Goal: Task Accomplishment & Management: Manage account settings

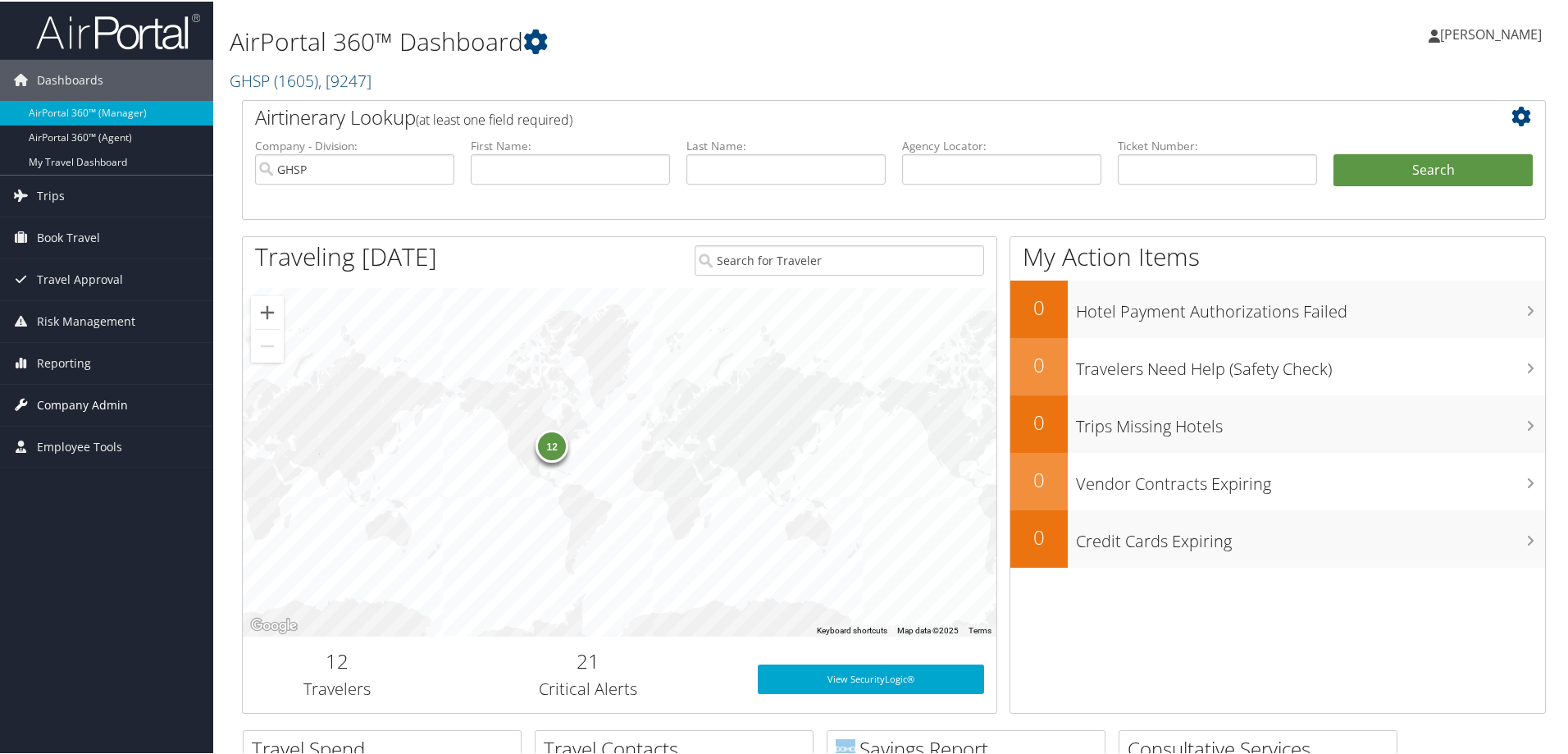
click at [100, 399] on span "Company Admin" at bounding box center [81, 404] width 91 height 41
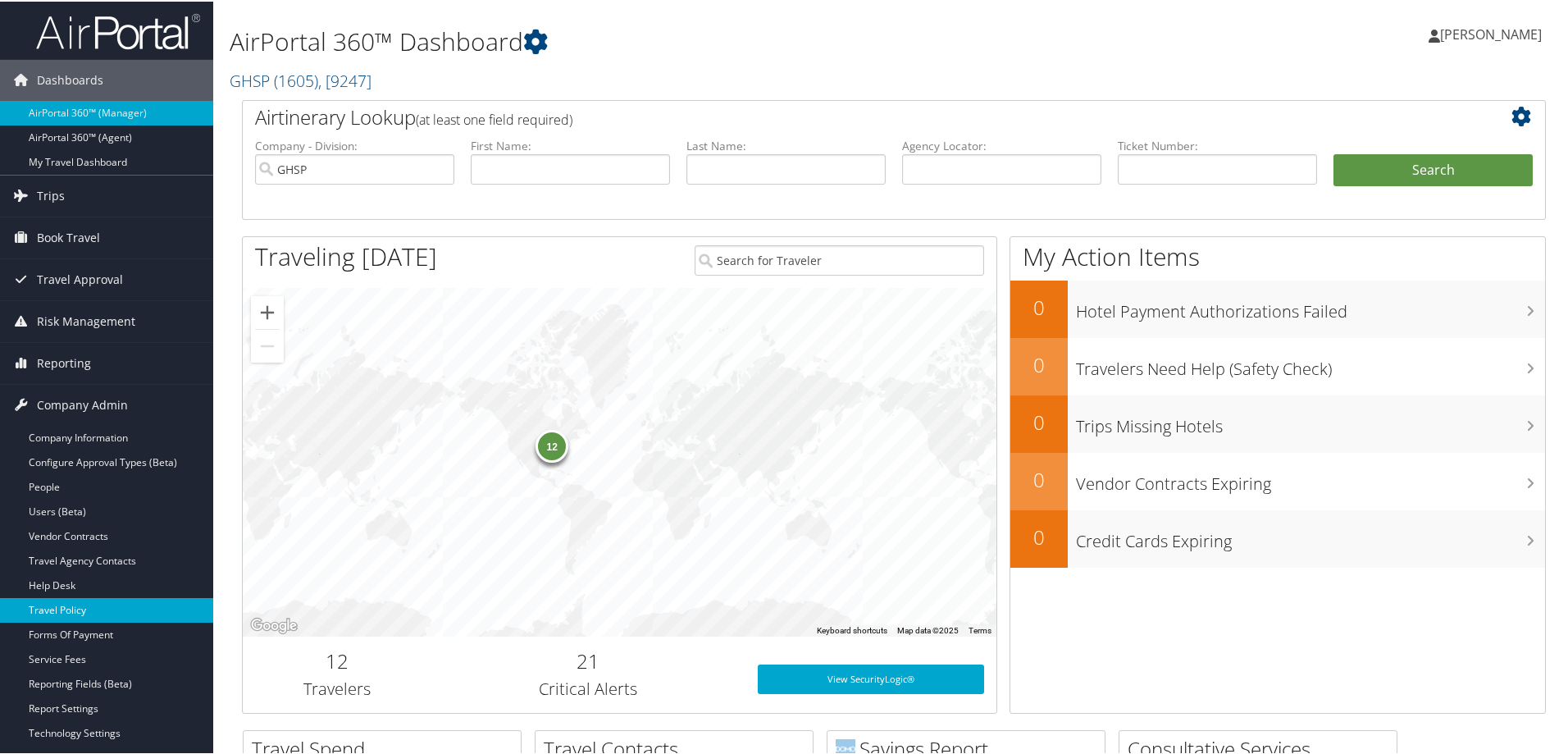
click at [70, 607] on link "Travel Policy" at bounding box center [107, 608] width 213 height 24
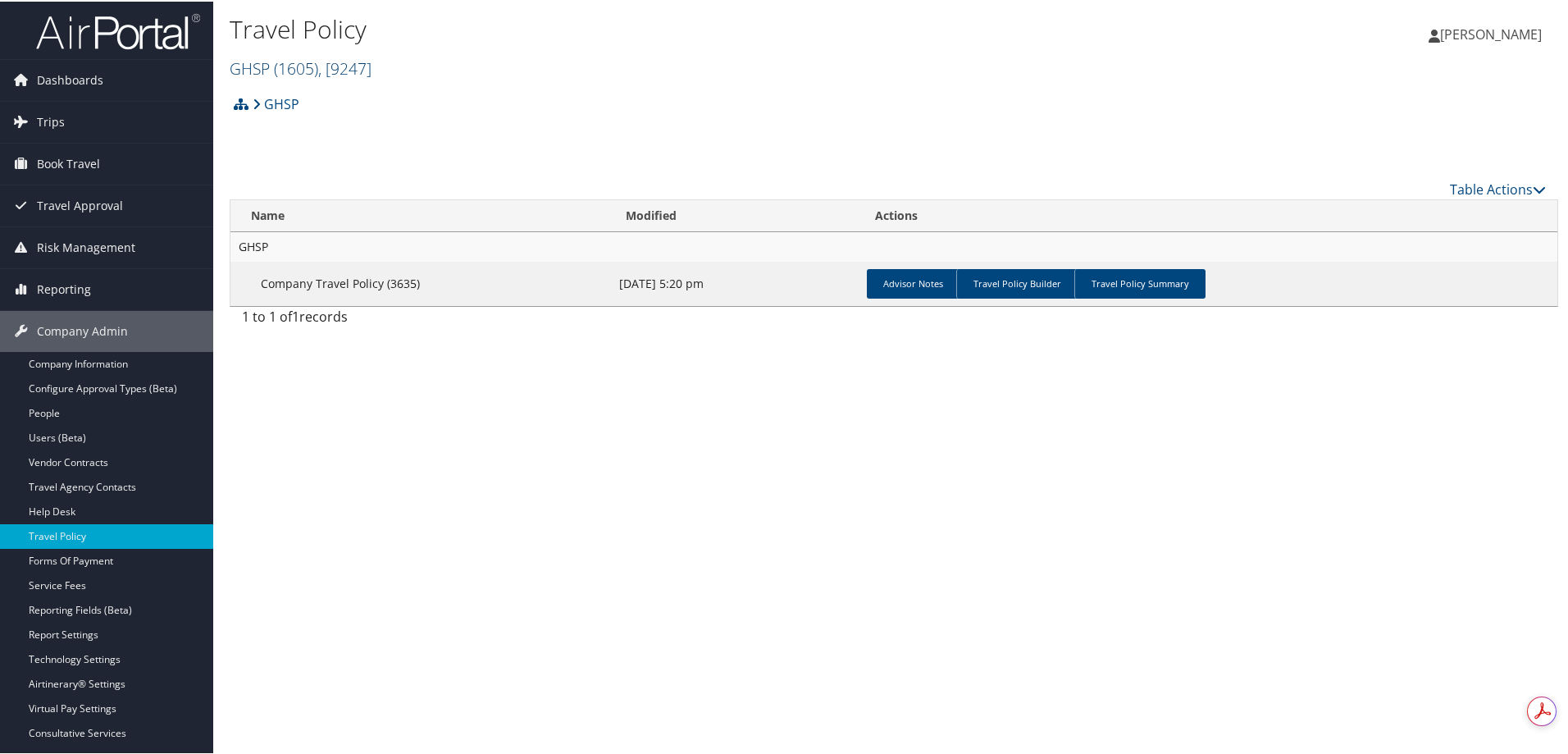
click at [263, 63] on link "GHSP ( 1605 ) , [ 9247 ]" at bounding box center [301, 67] width 142 height 22
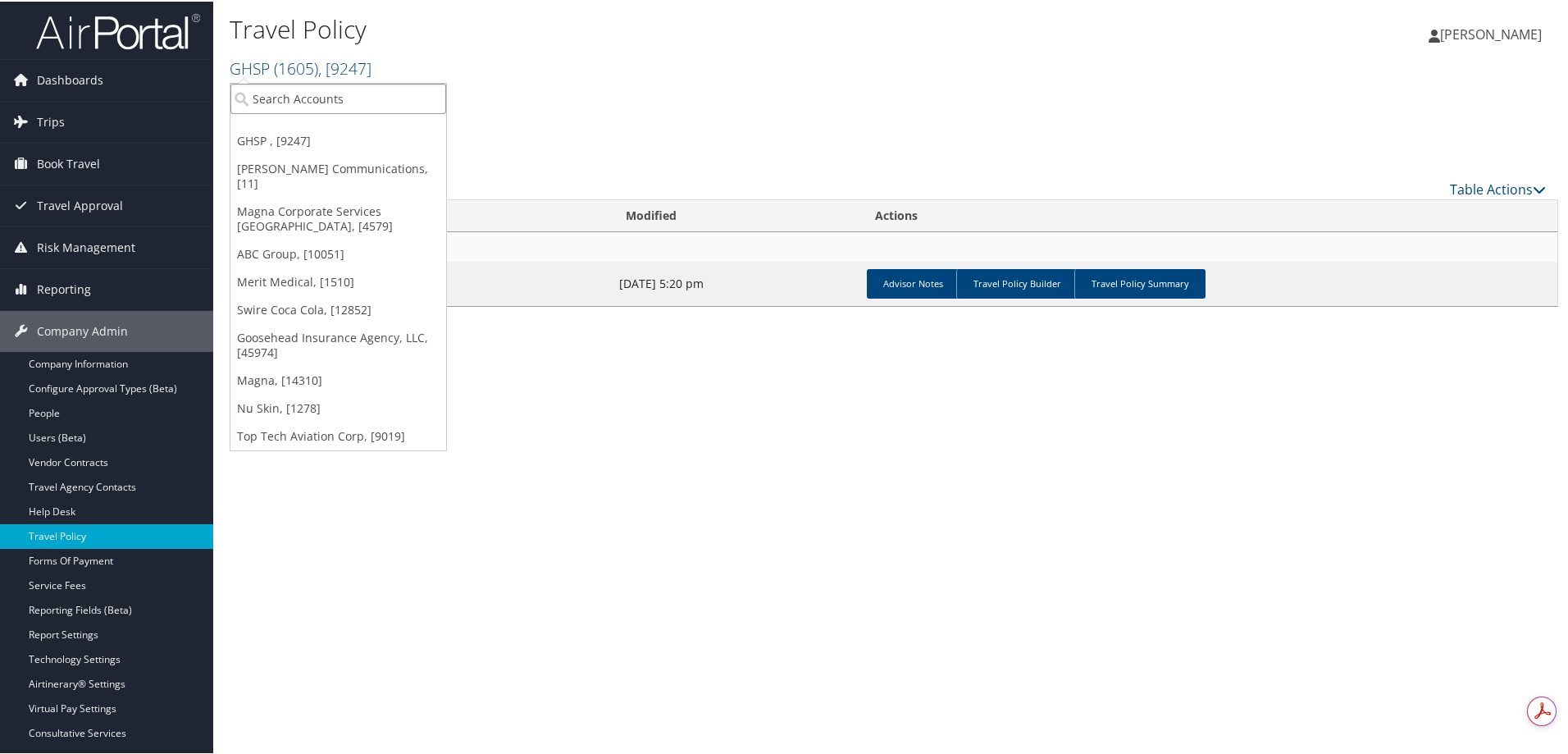
click at [334, 98] on input "search" at bounding box center [338, 97] width 216 height 30
click at [272, 105] on input "search" at bounding box center [338, 97] width 216 height 30
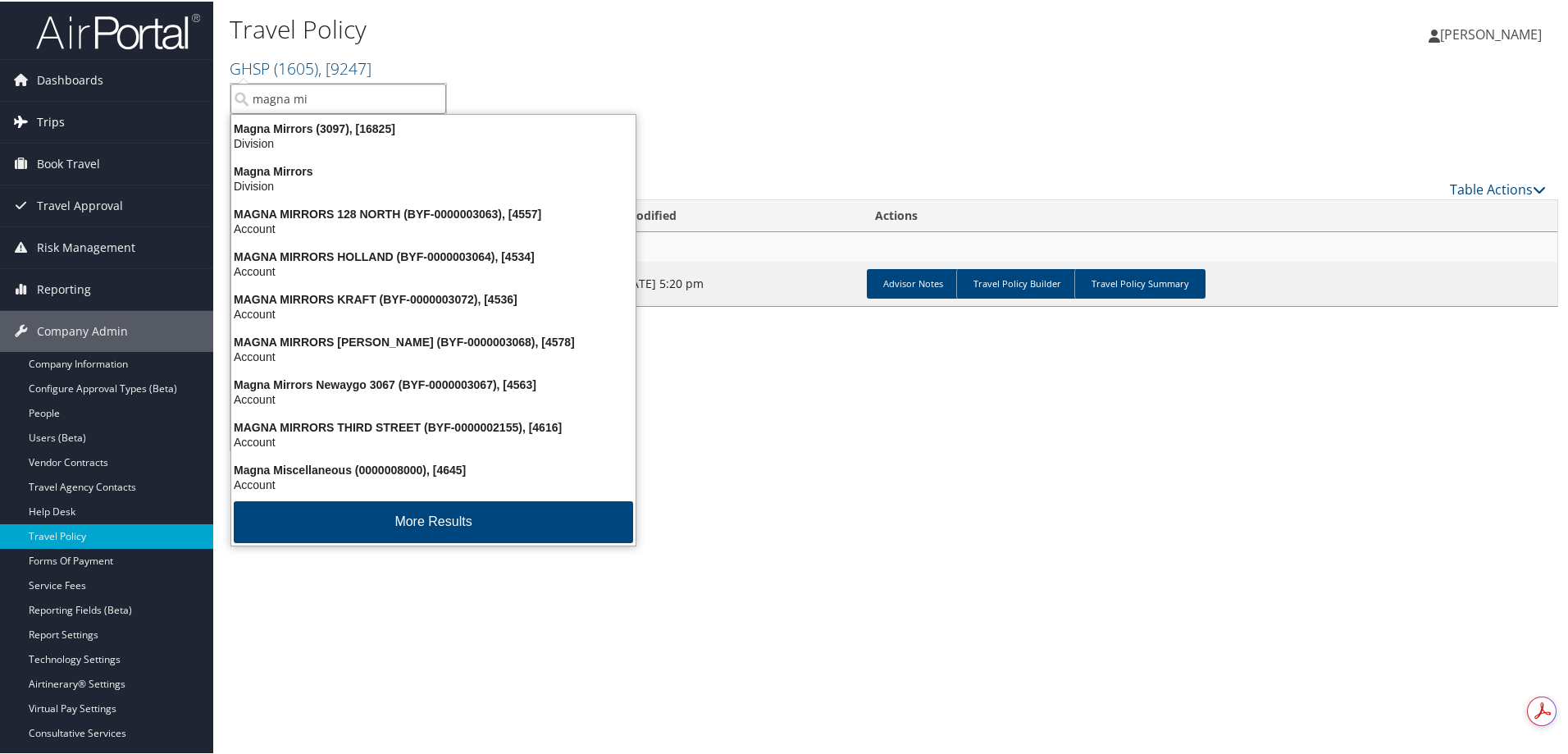
type input "magna mi"
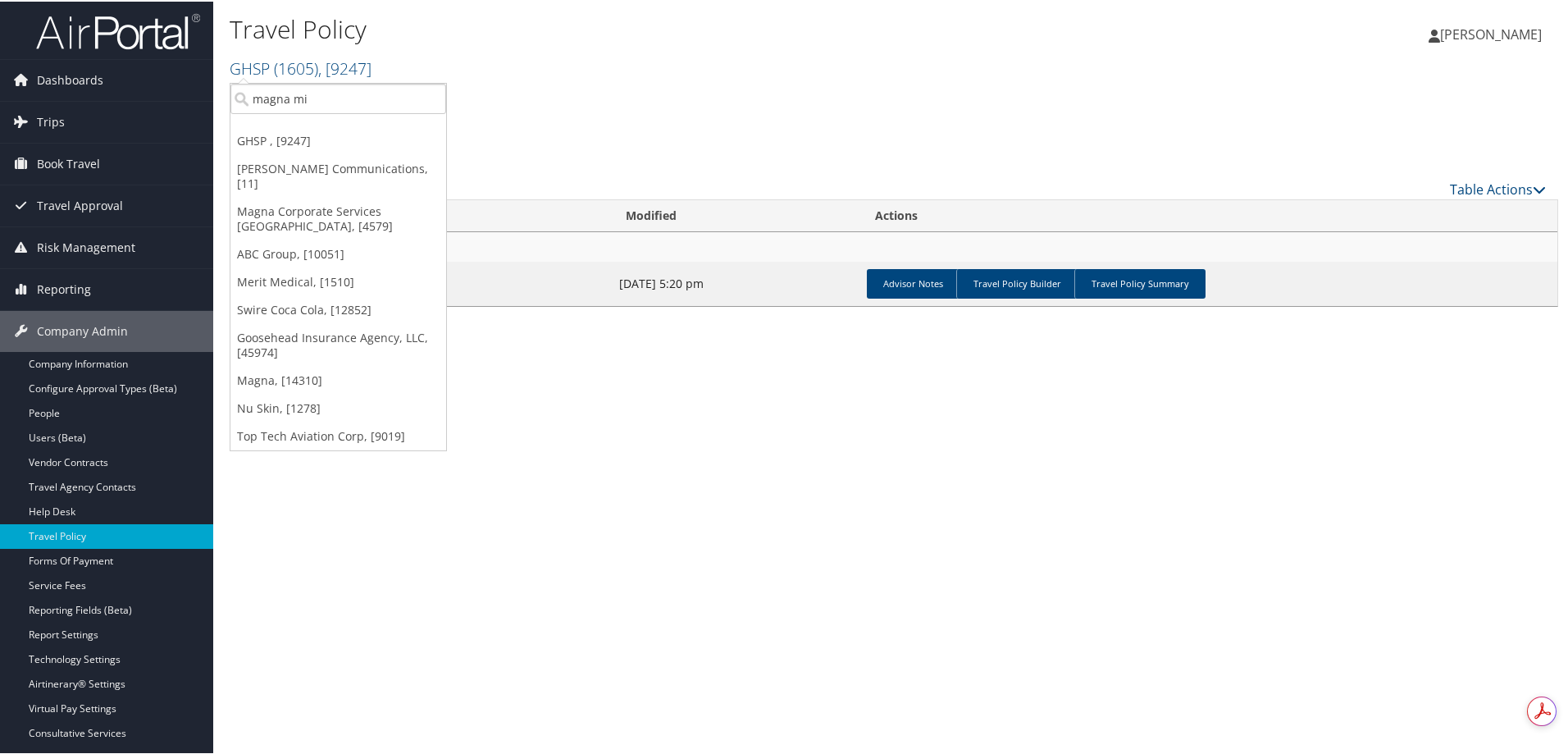
click at [686, 125] on div "GHSP Account Structure GHSP (1605) ACTIVE Create Child × Create Client New chil…" at bounding box center [894, 107] width 1329 height 44
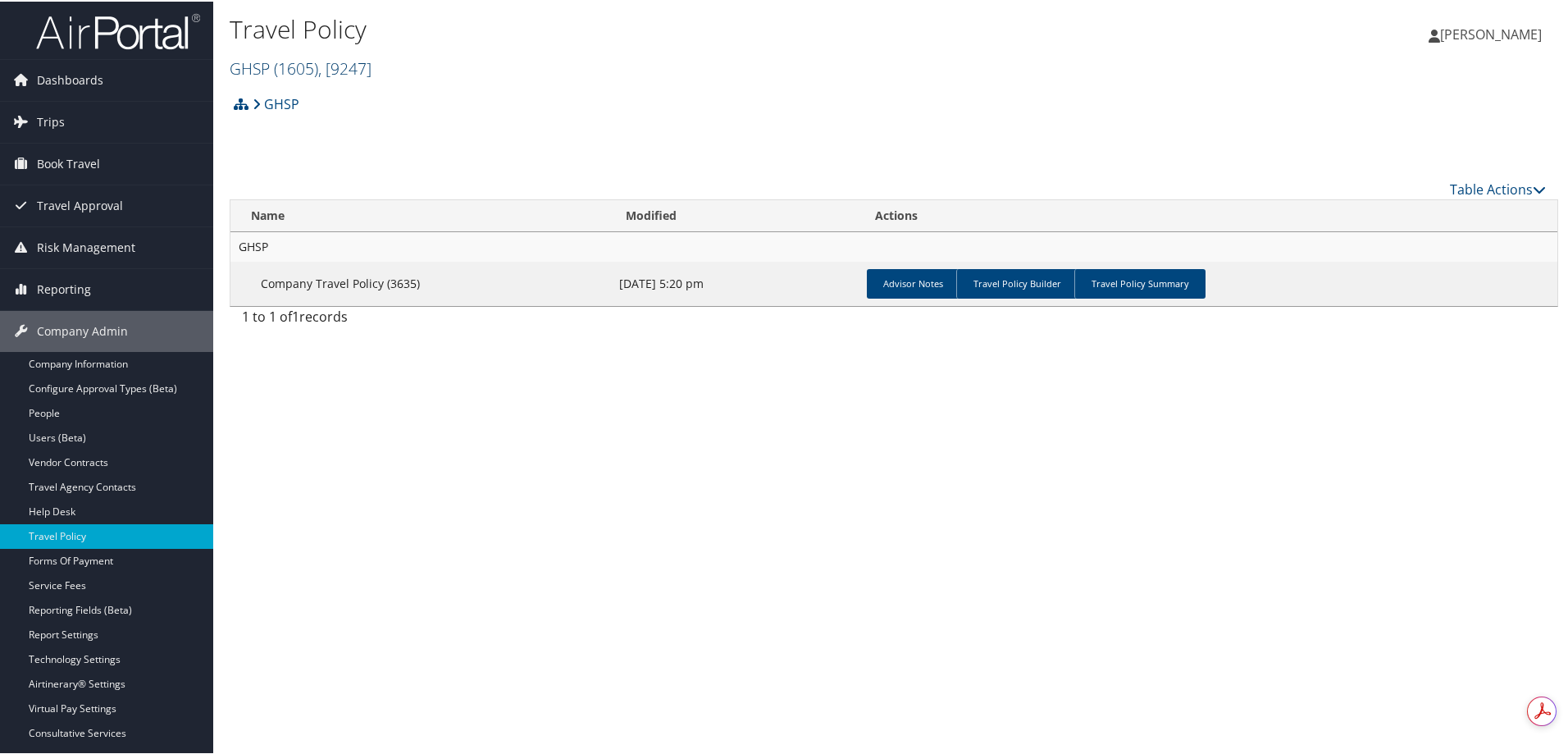
click at [259, 64] on link "GHSP ( 1605 ) , [ 9247 ]" at bounding box center [301, 67] width 142 height 22
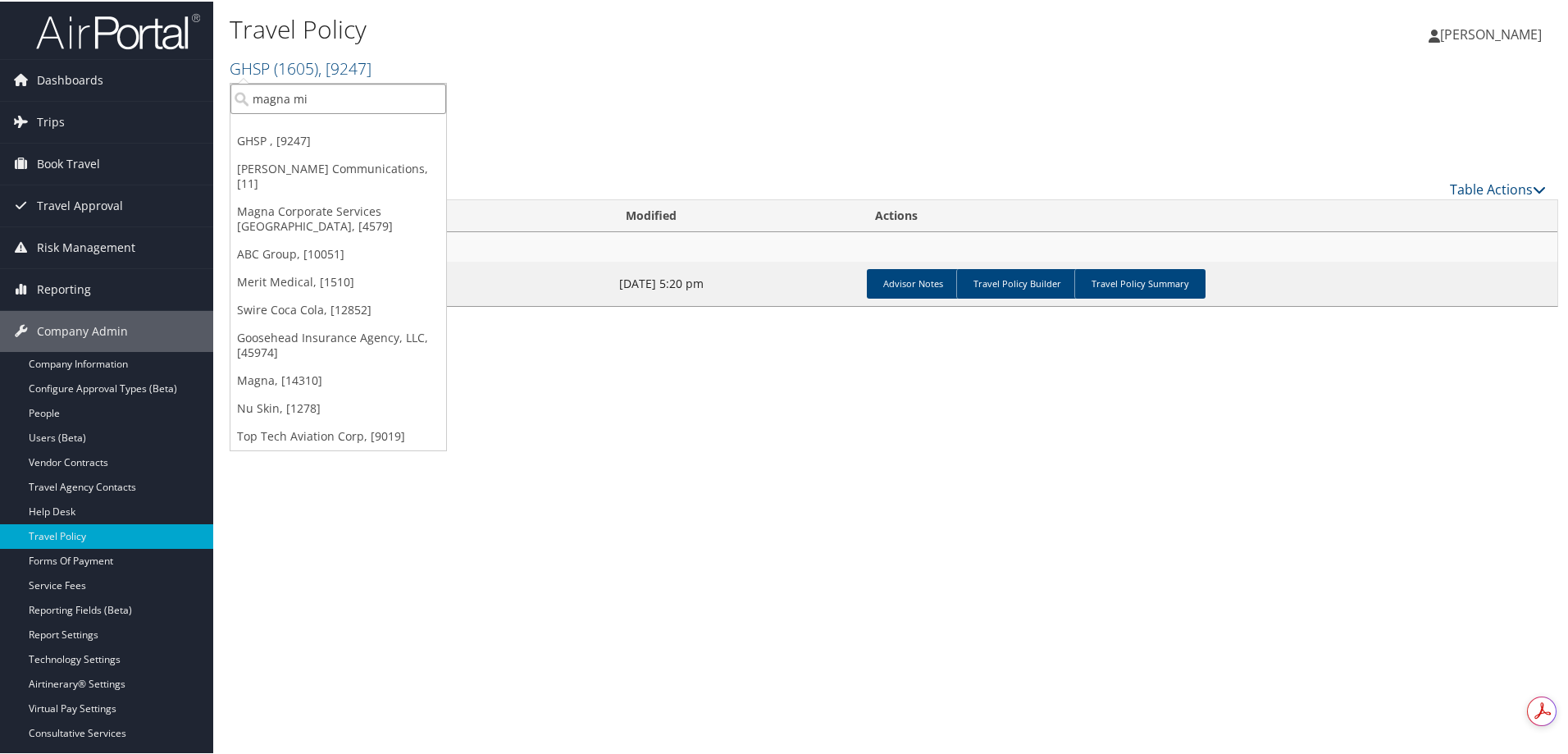
click at [332, 105] on input "magna mi" at bounding box center [338, 97] width 216 height 30
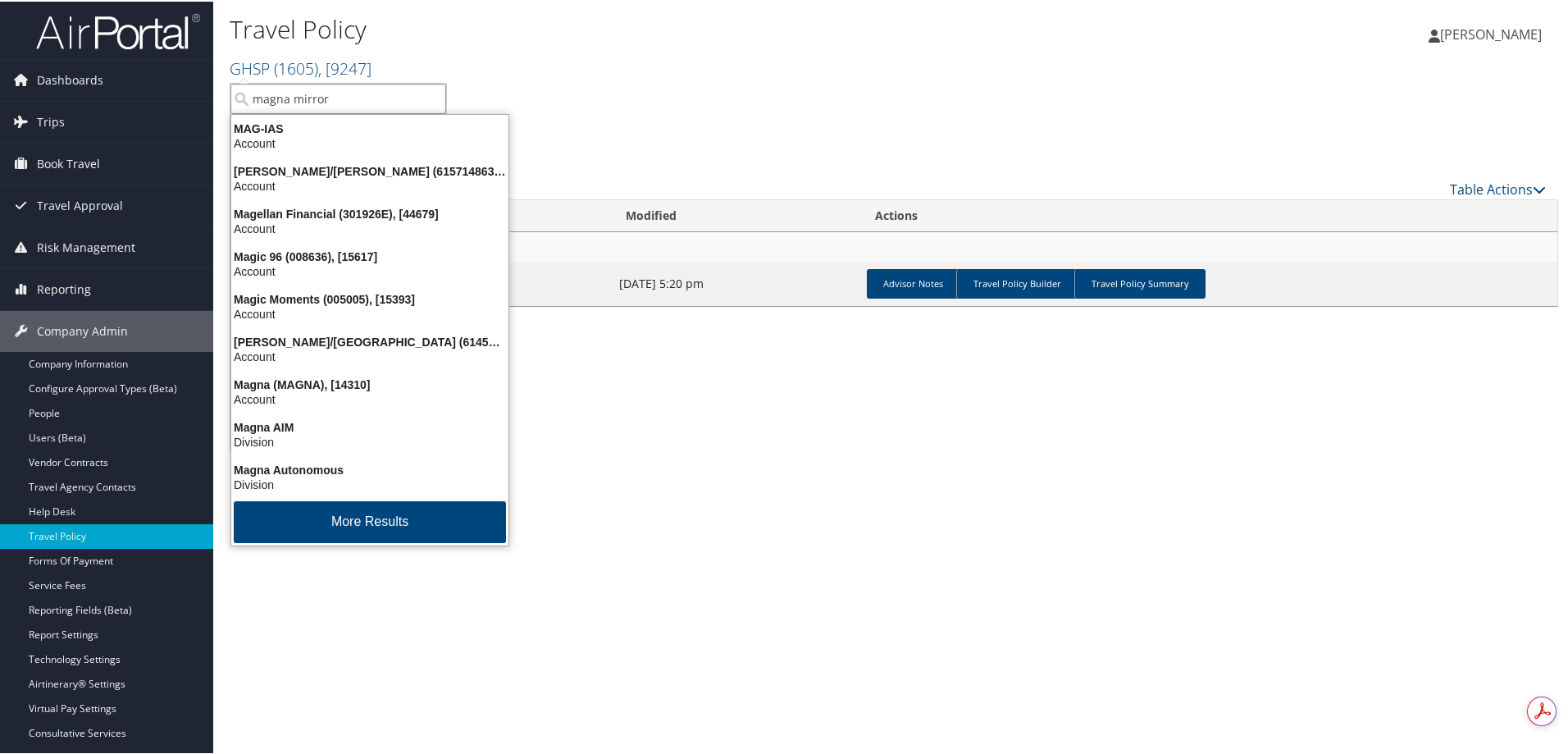
type input "magna mirrors"
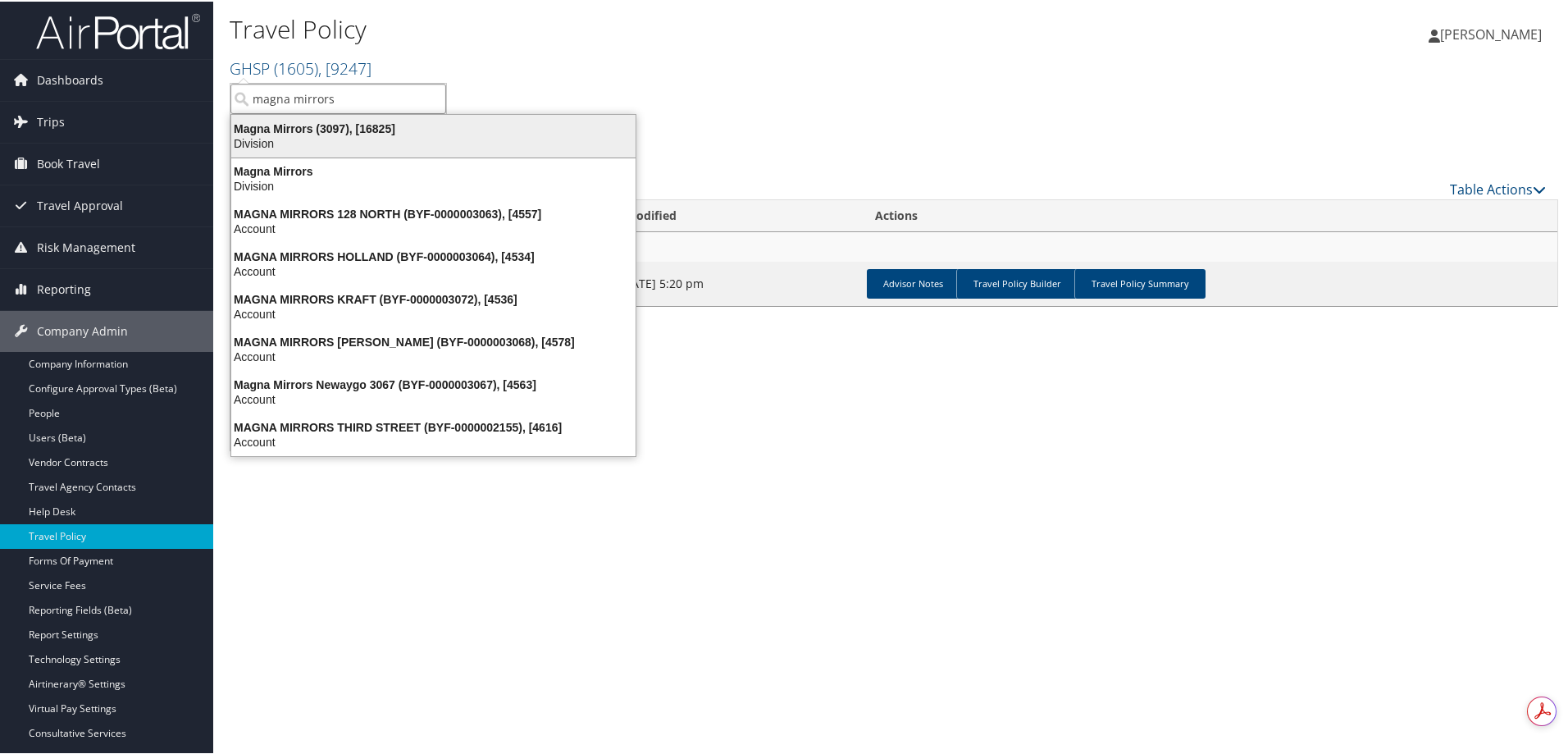
click at [299, 123] on div "Magna Mirrors (3097), [16825]" at bounding box center [434, 127] width 424 height 15
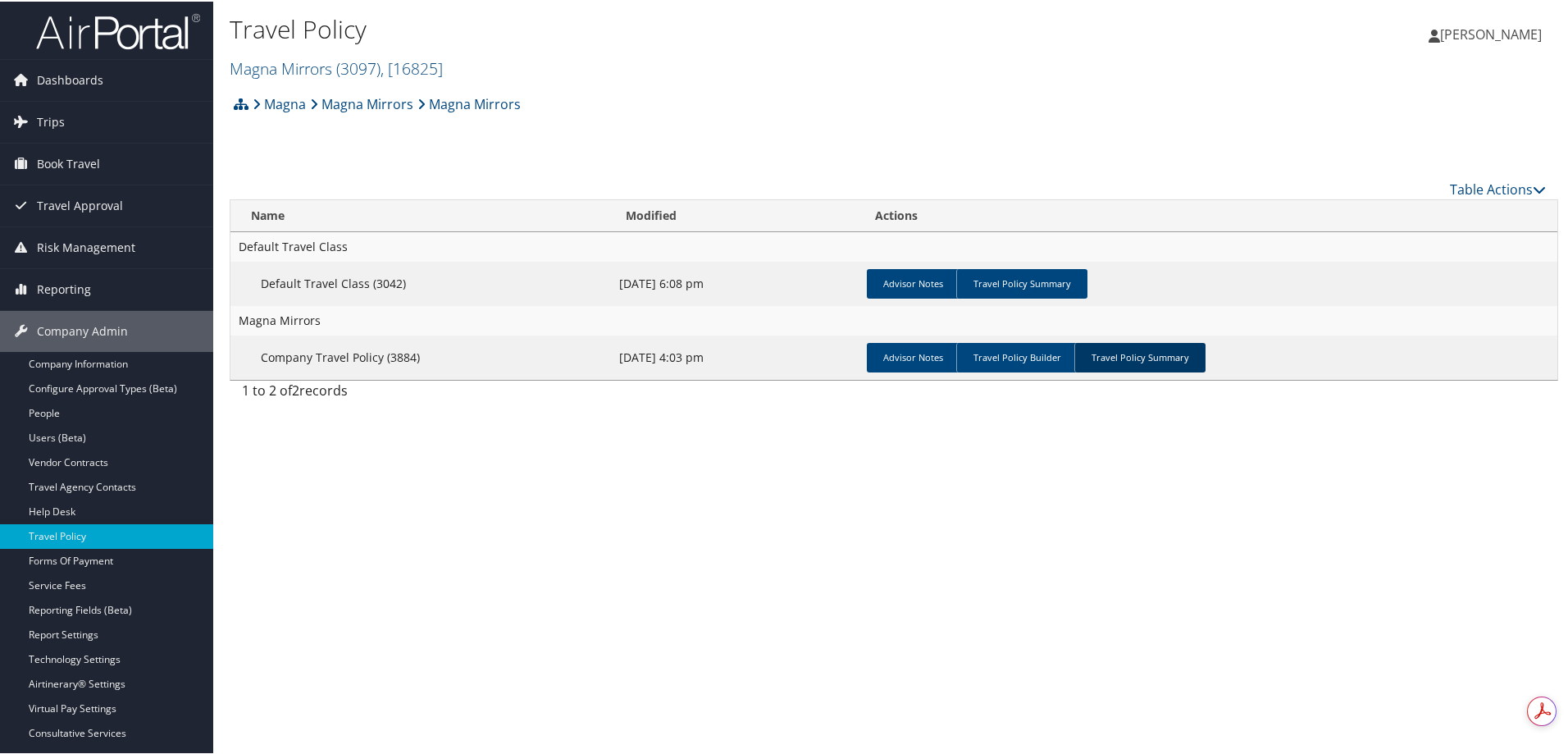
click at [1147, 347] on link "Travel Policy Summary" at bounding box center [1140, 356] width 131 height 30
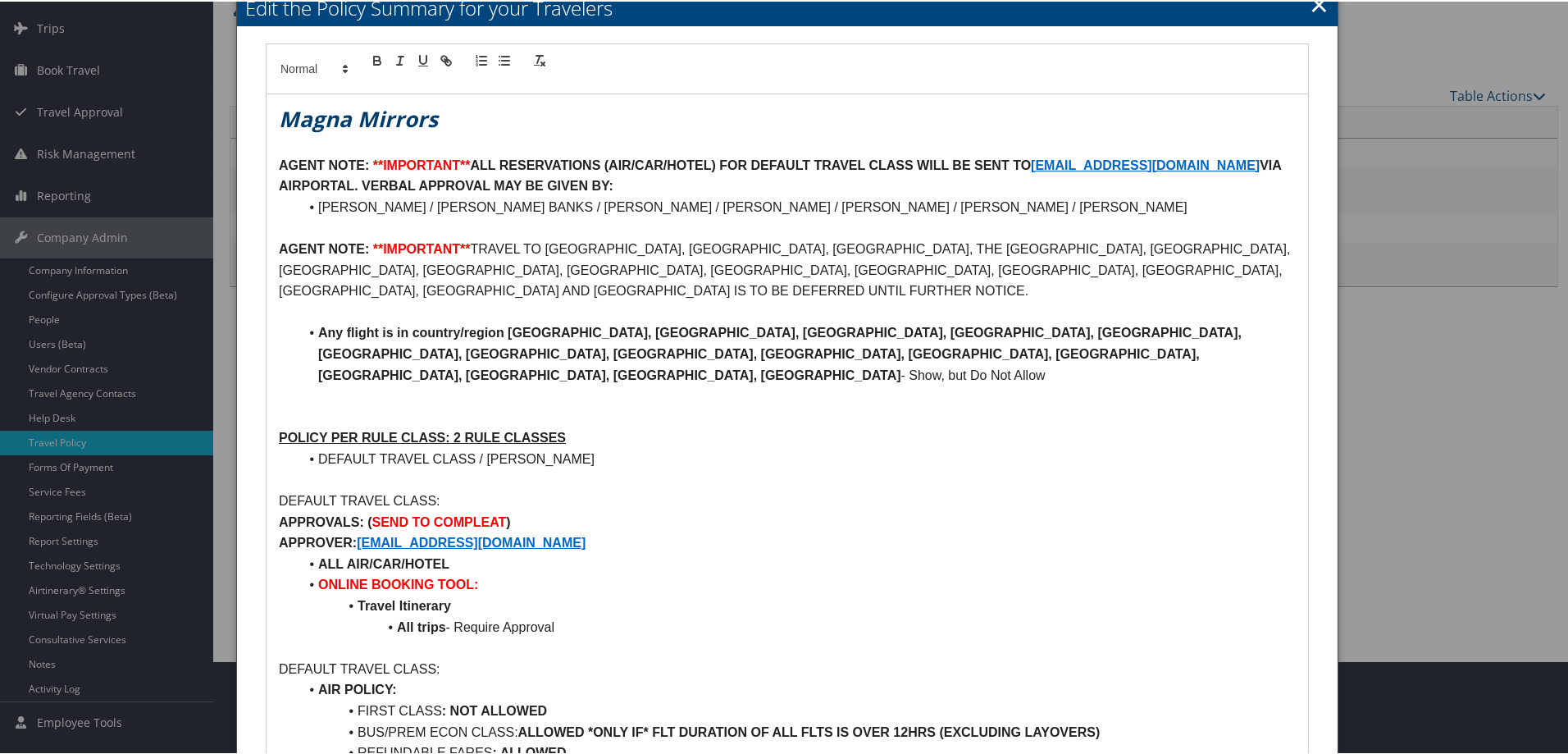
scroll to position [82, 0]
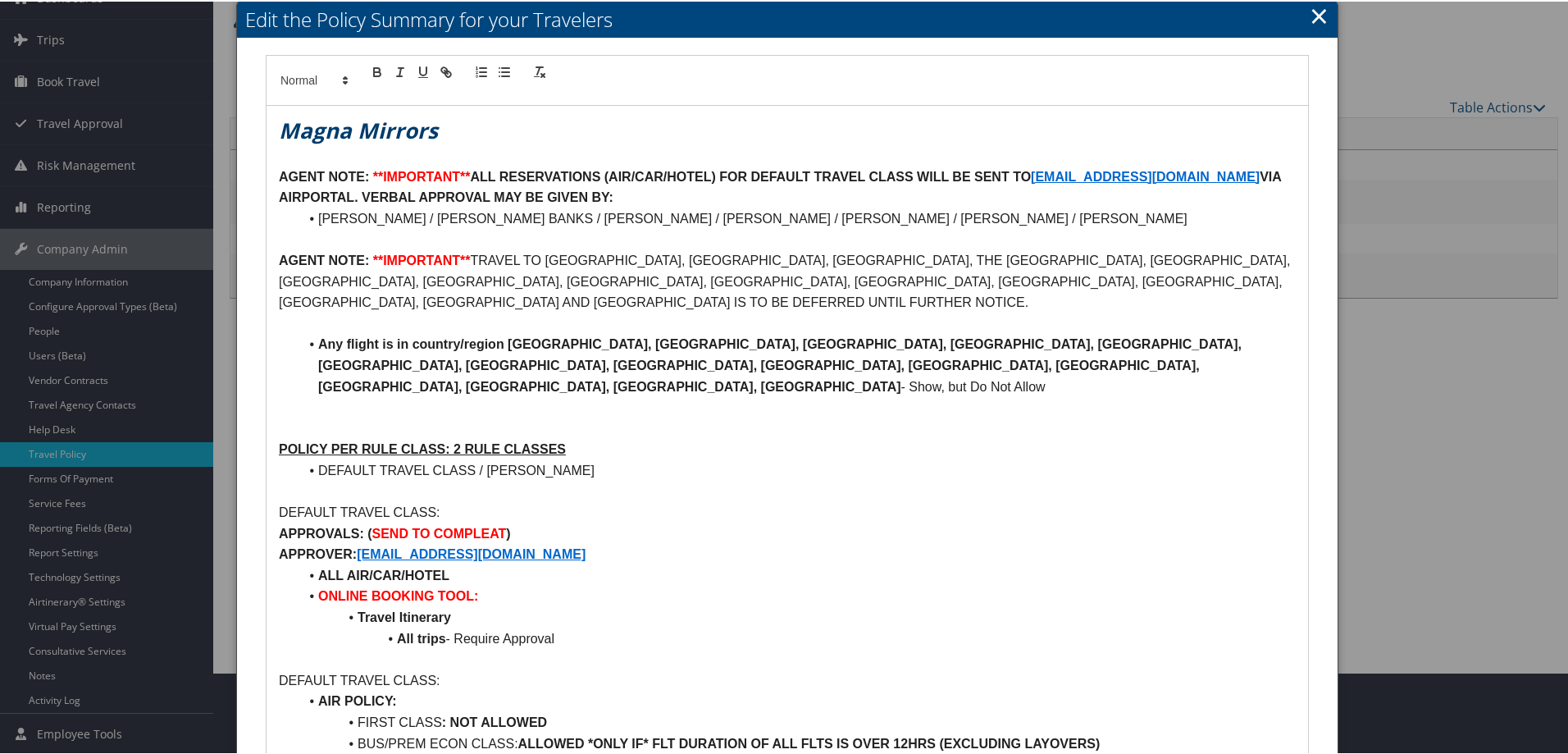
click at [1312, 15] on link "×" at bounding box center [1319, 13] width 19 height 33
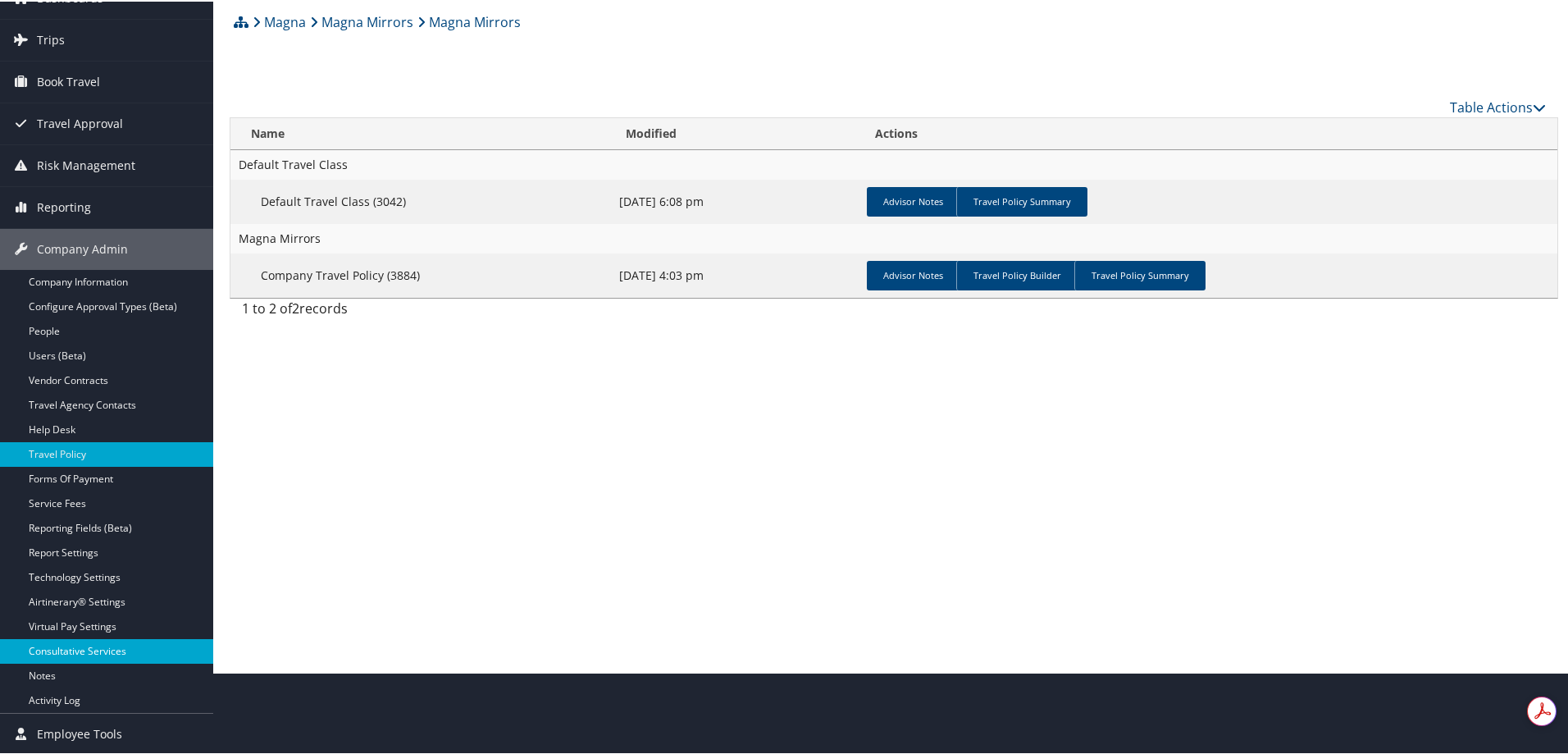
scroll to position [0, 0]
click at [64, 200] on span "Reporting" at bounding box center [64, 206] width 54 height 41
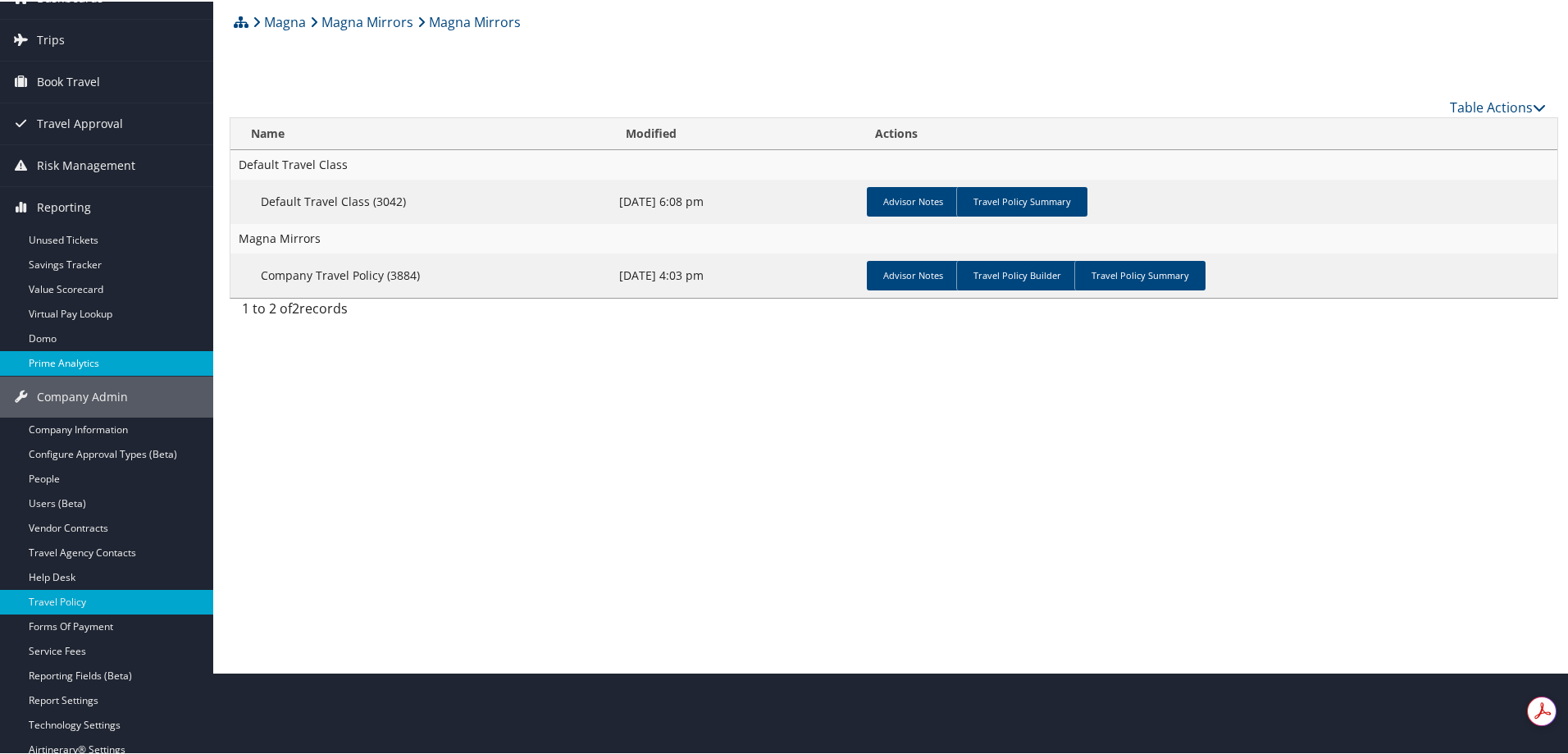
click at [79, 357] on link "Prime Analytics" at bounding box center [107, 362] width 213 height 24
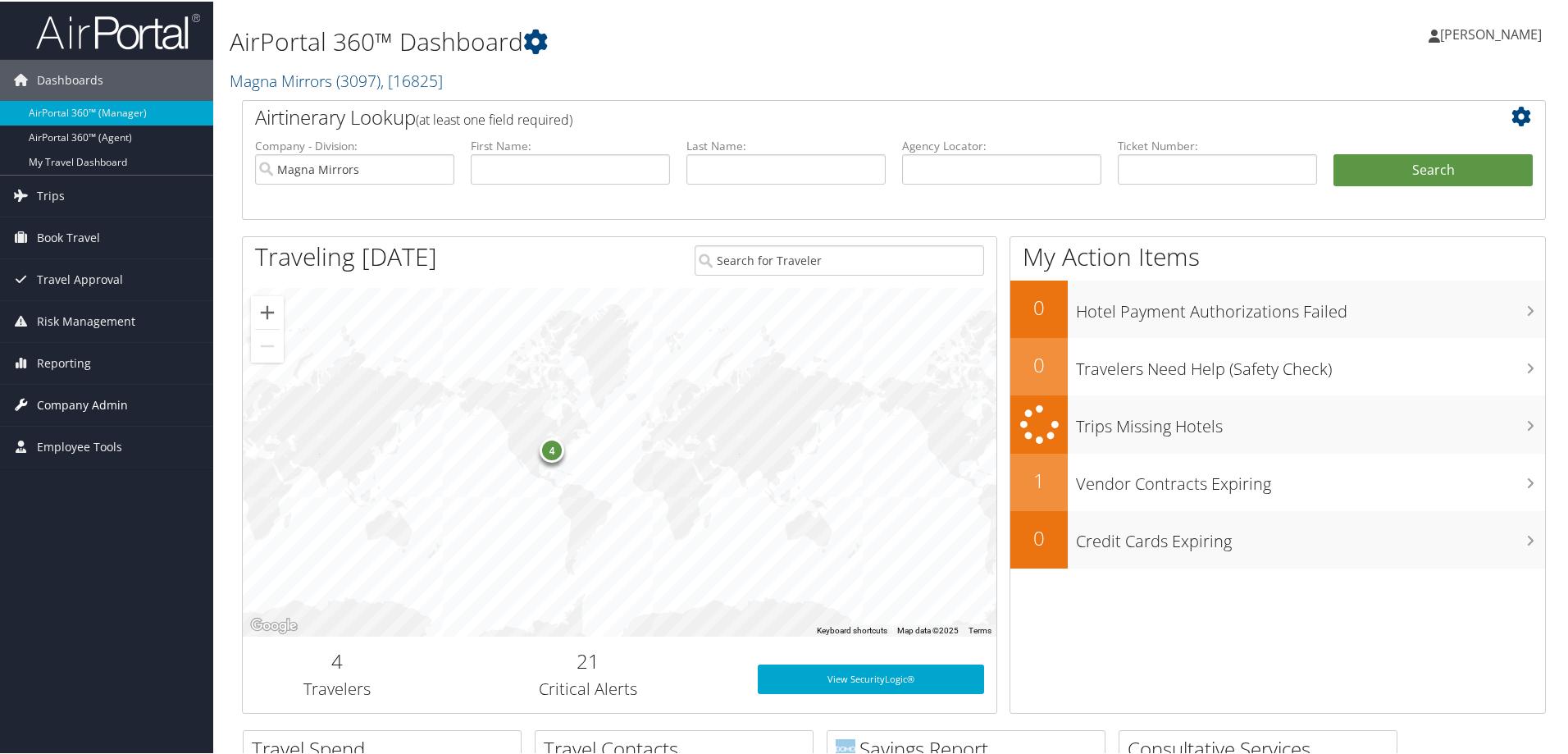
click at [83, 399] on span "Company Admin" at bounding box center [81, 404] width 91 height 41
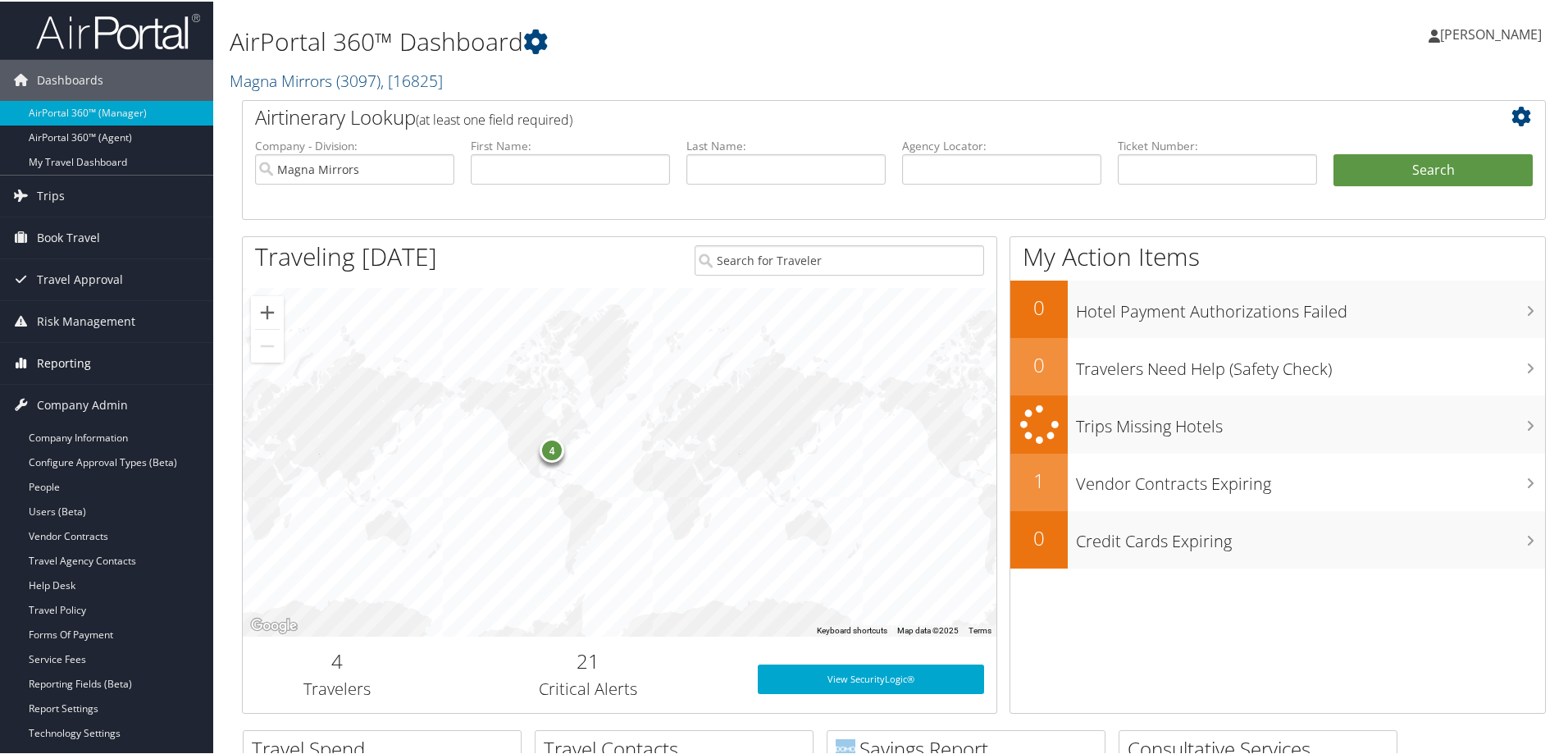
click at [63, 348] on span "Reporting" at bounding box center [64, 362] width 54 height 41
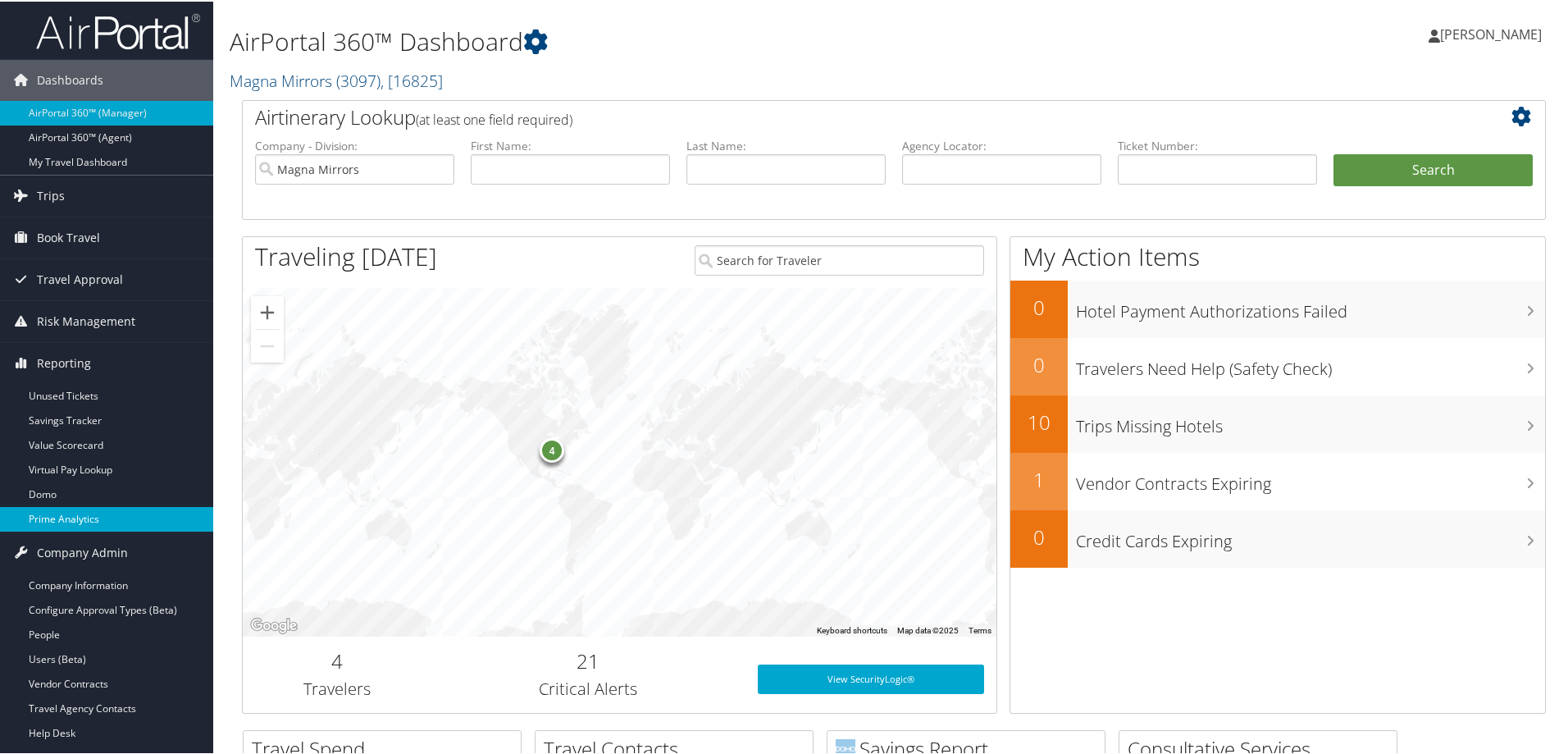
click at [75, 520] on link "Prime Analytics" at bounding box center [107, 518] width 213 height 24
click at [771, 51] on h1 "AirPortal 360™ Dashboard" at bounding box center [673, 40] width 886 height 35
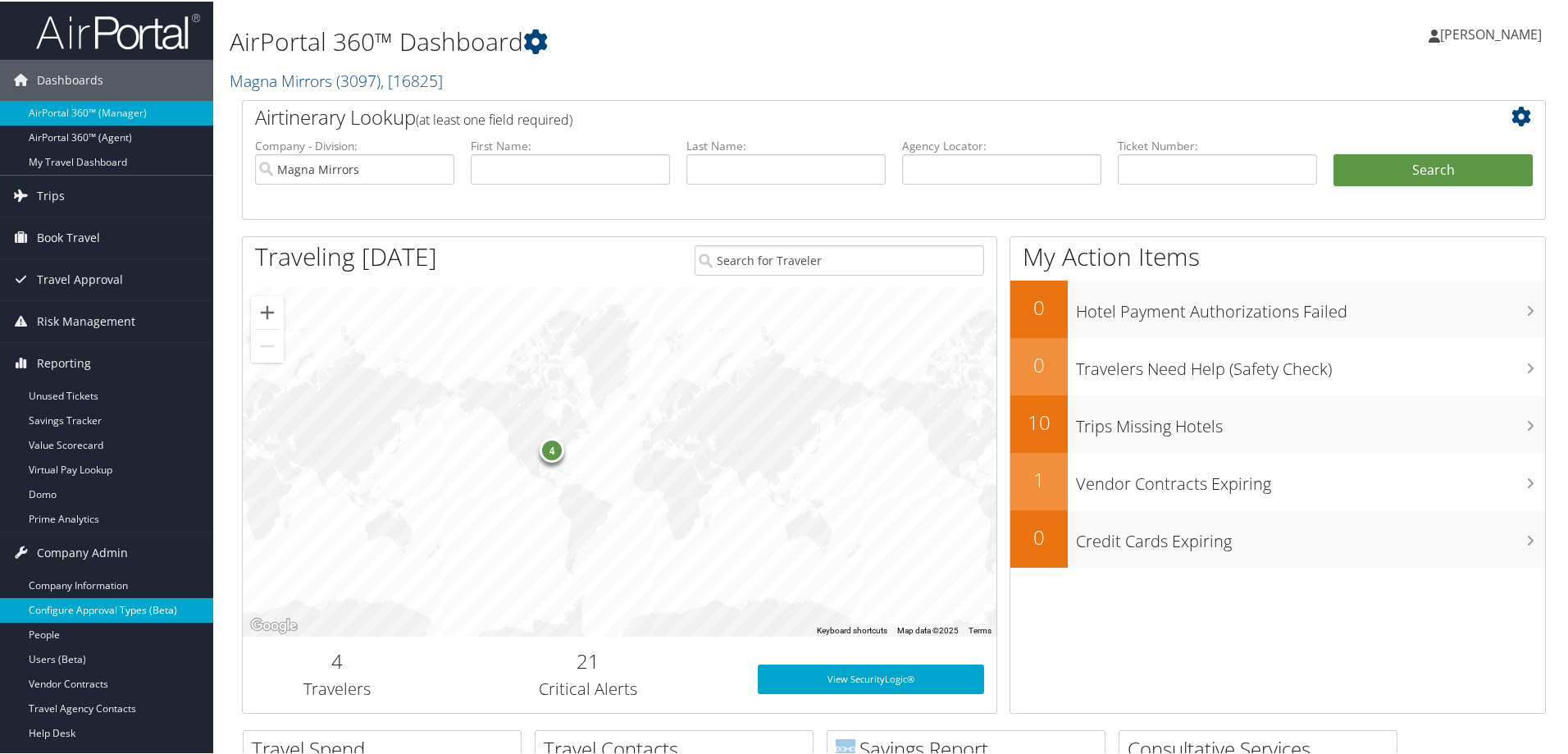
scroll to position [164, 0]
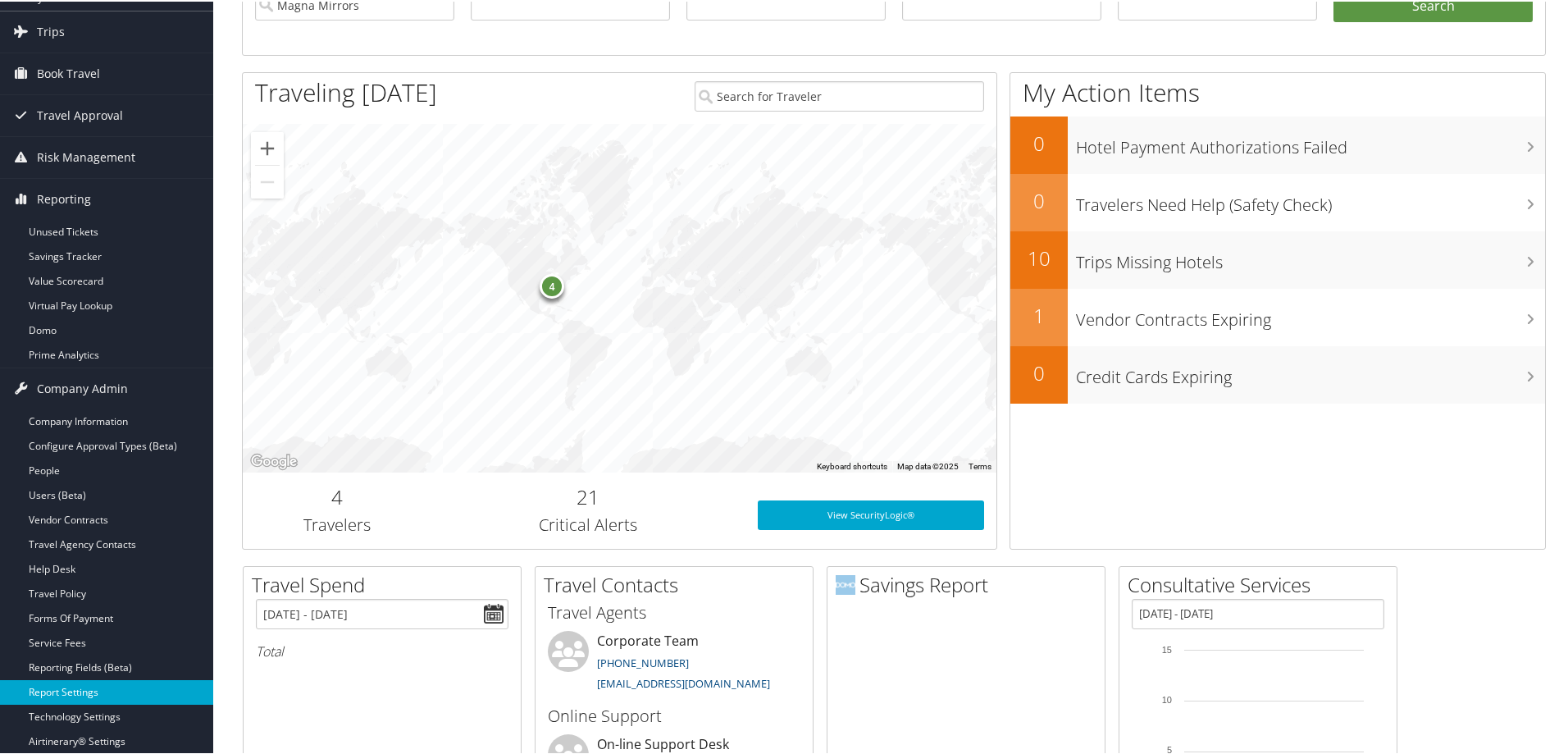
click at [89, 689] on link "Report Settings" at bounding box center [107, 690] width 213 height 24
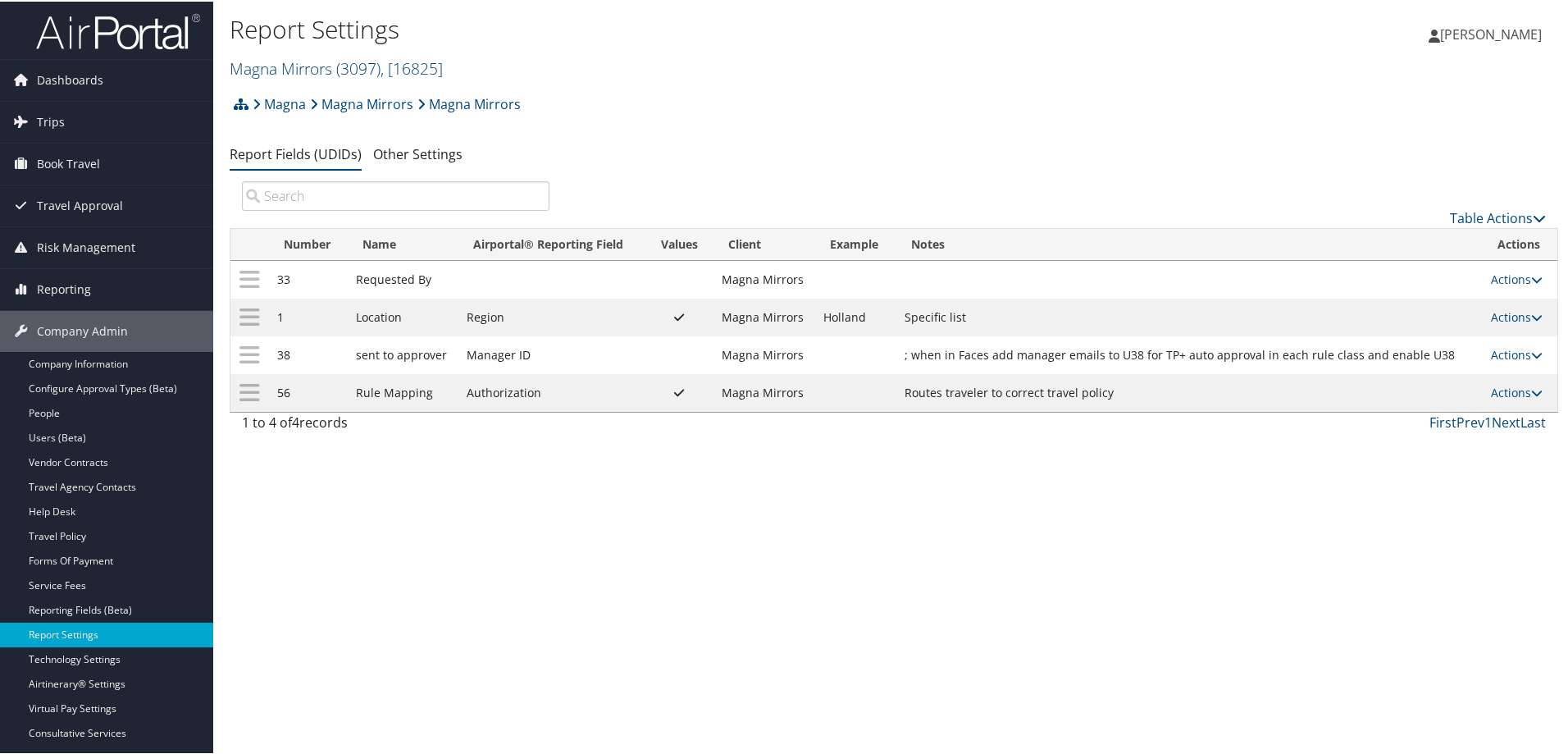
click at [319, 66] on link "Magna Mirrors ( 3097 ) , [ 16825 ]" at bounding box center [336, 67] width 213 height 22
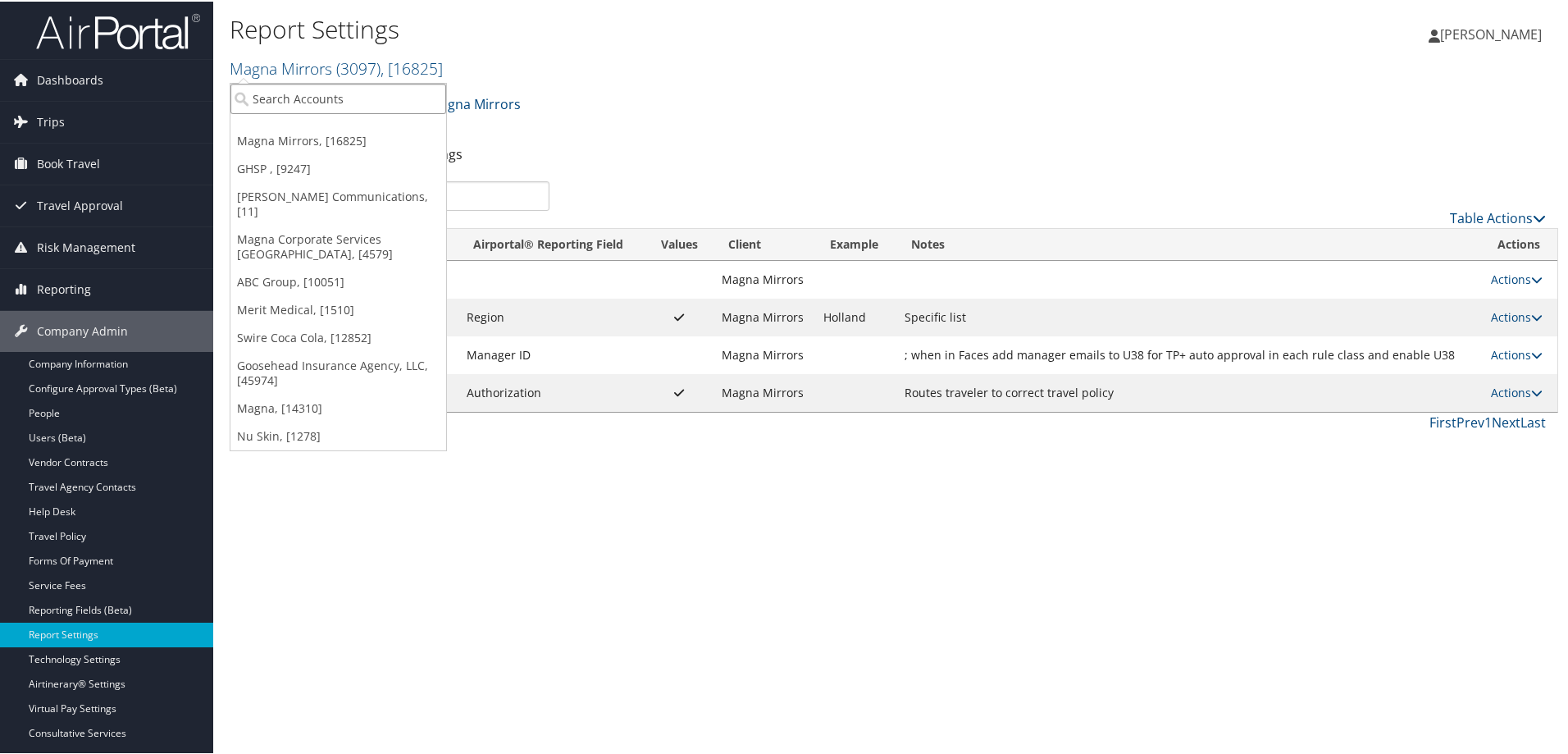
click at [318, 98] on input "search" at bounding box center [338, 97] width 216 height 30
type input "goosehea"
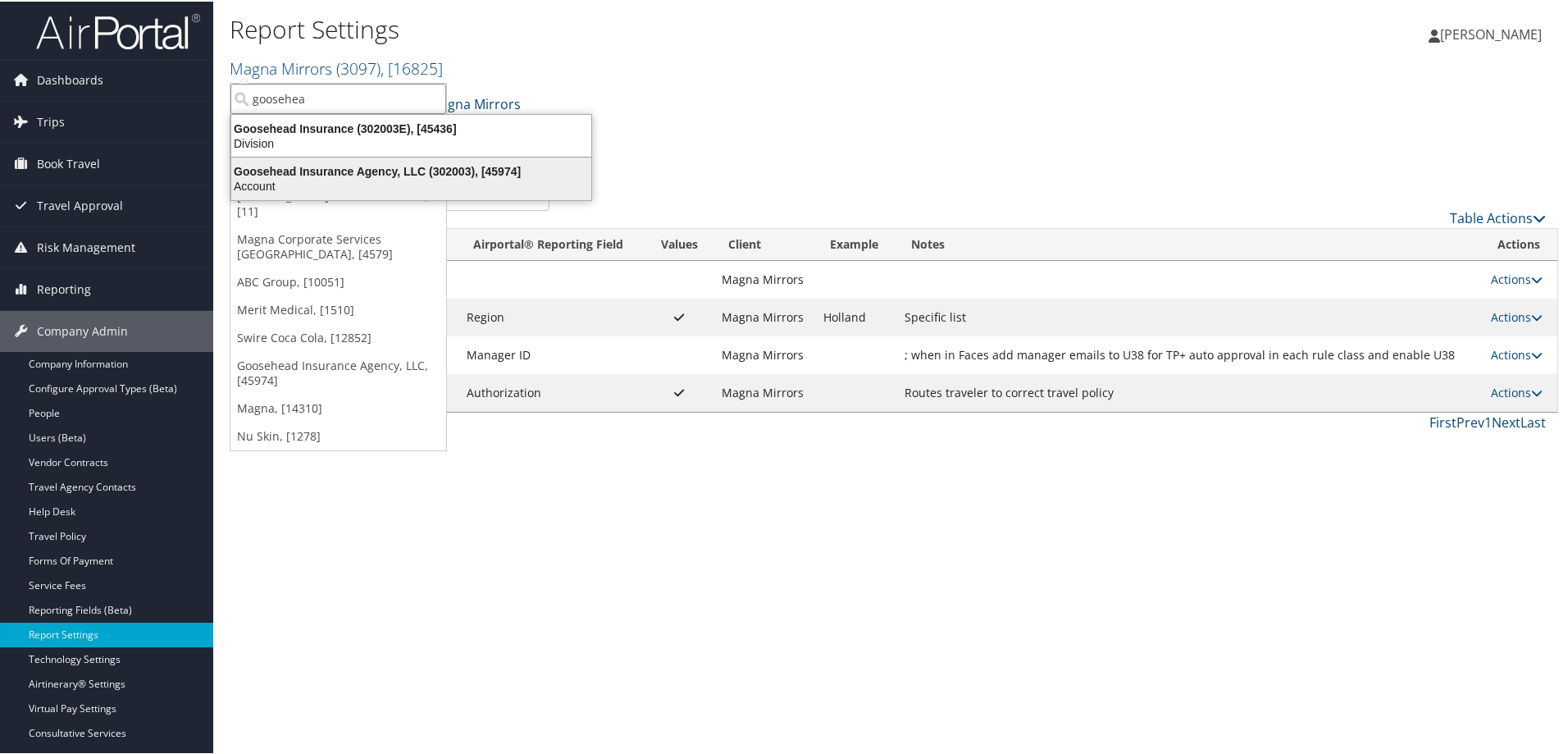
click at [385, 170] on div "Goosehead Insurance Agency, LLC (302003), [45974]" at bounding box center [411, 170] width 379 height 15
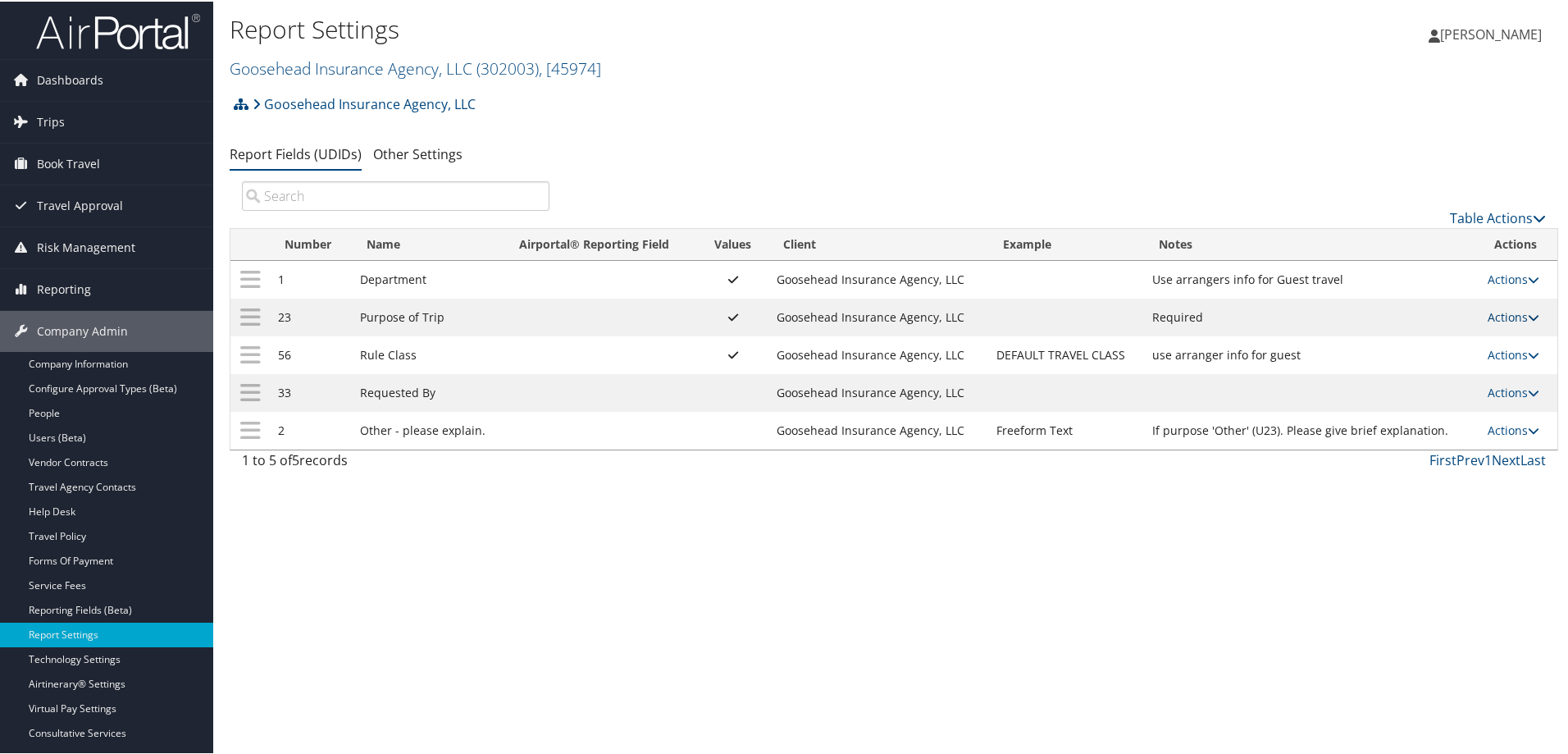
click at [1512, 312] on link "Actions" at bounding box center [1513, 315] width 51 height 16
click at [1403, 337] on link "Update Report Field Values" at bounding box center [1443, 340] width 178 height 28
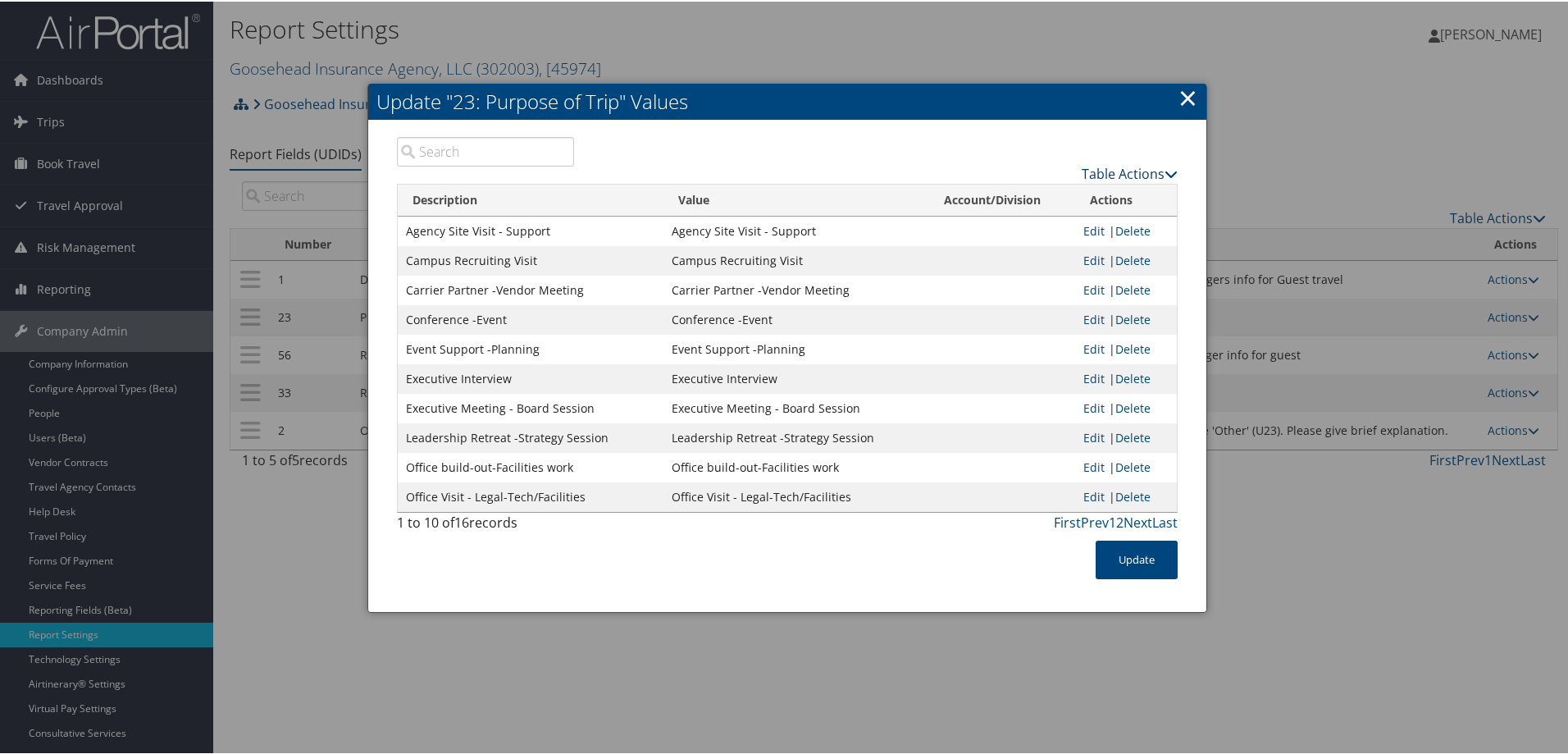
click at [1117, 164] on link "Table Actions" at bounding box center [1130, 172] width 96 height 18
click at [998, 188] on link "New Record" at bounding box center [1065, 198] width 216 height 28
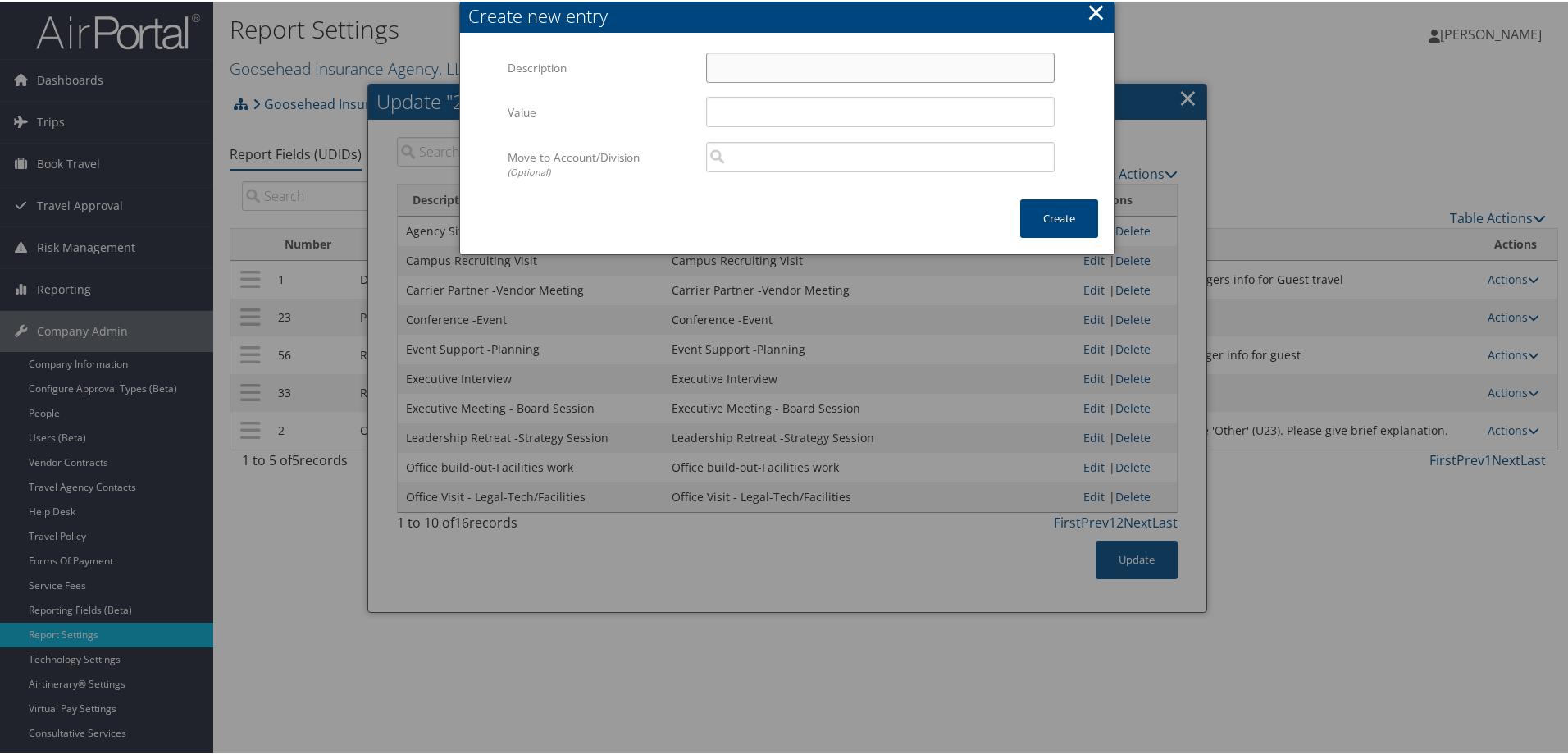
click at [720, 65] on input "Description" at bounding box center [880, 65] width 349 height 30
paste input "Military Event"
type input "Military Event"
click at [725, 117] on input "Value" at bounding box center [880, 110] width 349 height 30
paste input "Military Event"
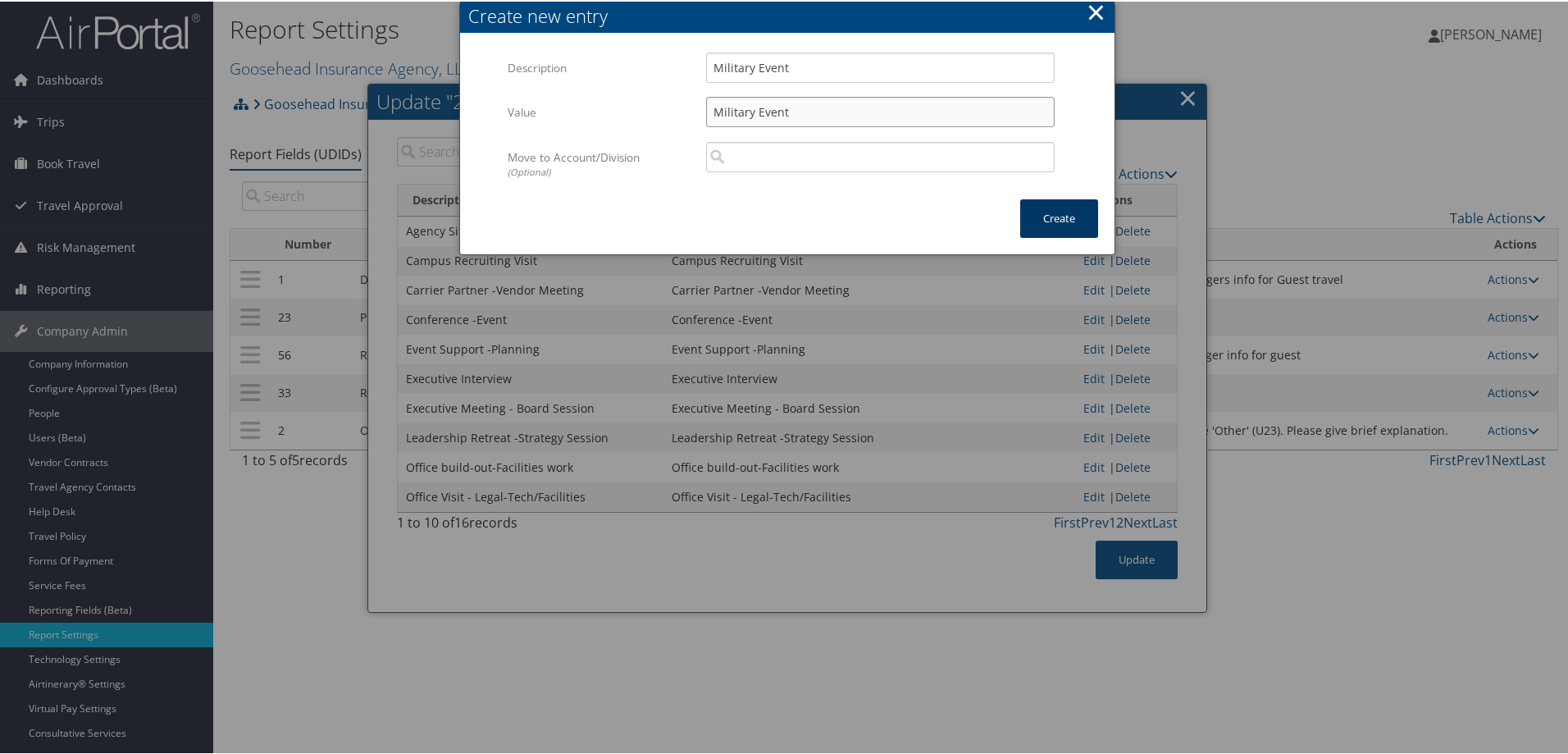
type input "Military Event"
click at [1058, 218] on button "Create" at bounding box center [1059, 217] width 78 height 38
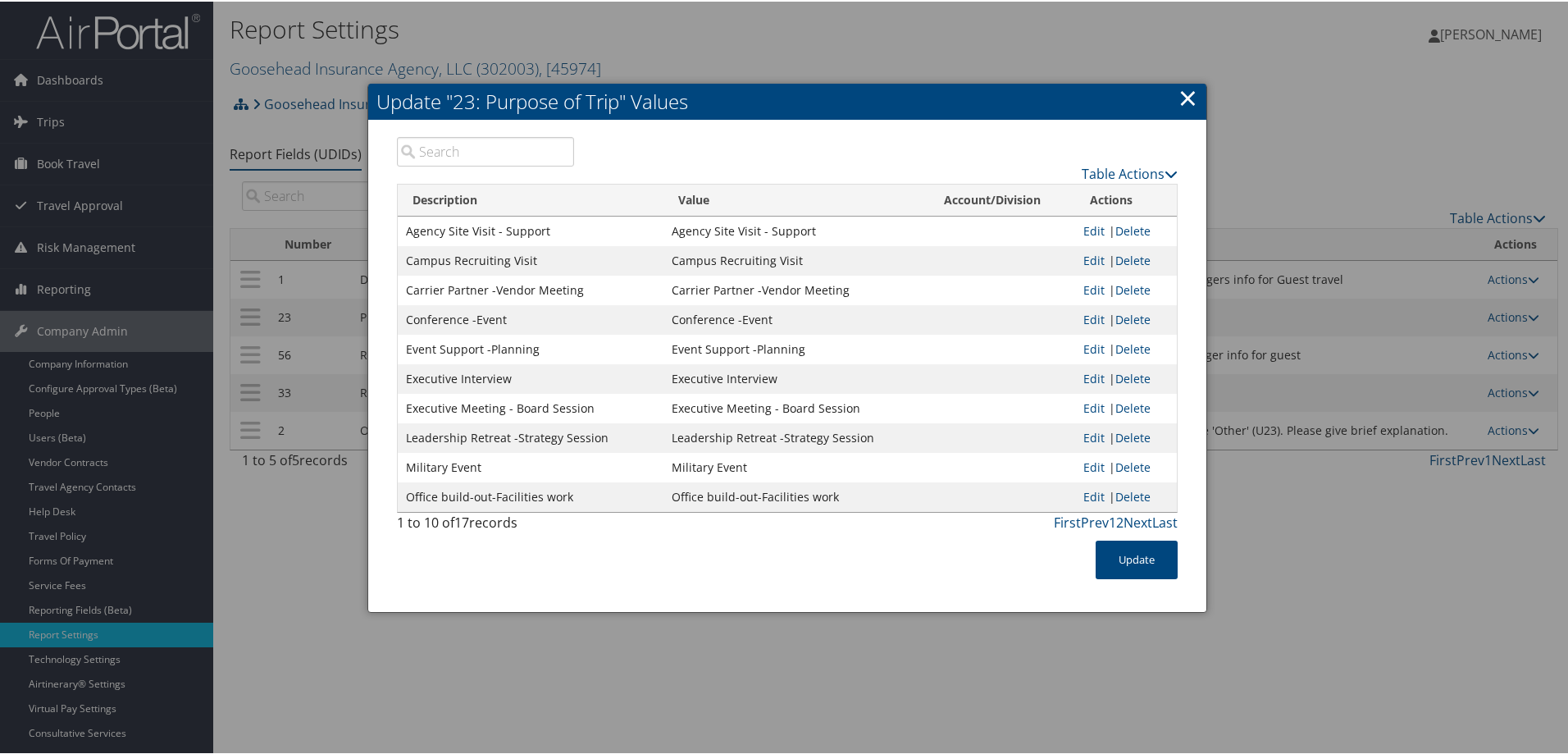
click at [426, 153] on input "search" at bounding box center [486, 150] width 178 height 30
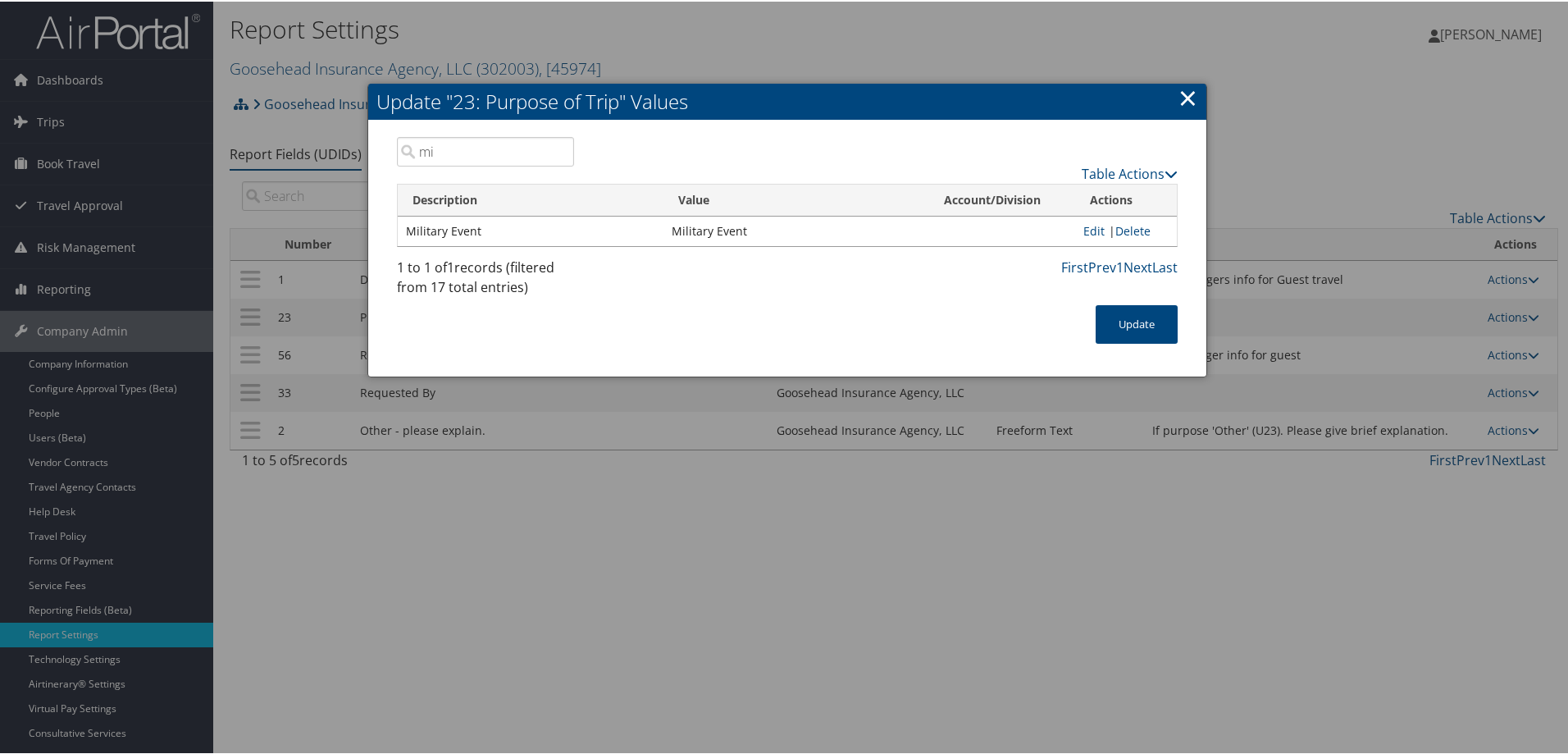
type input "m"
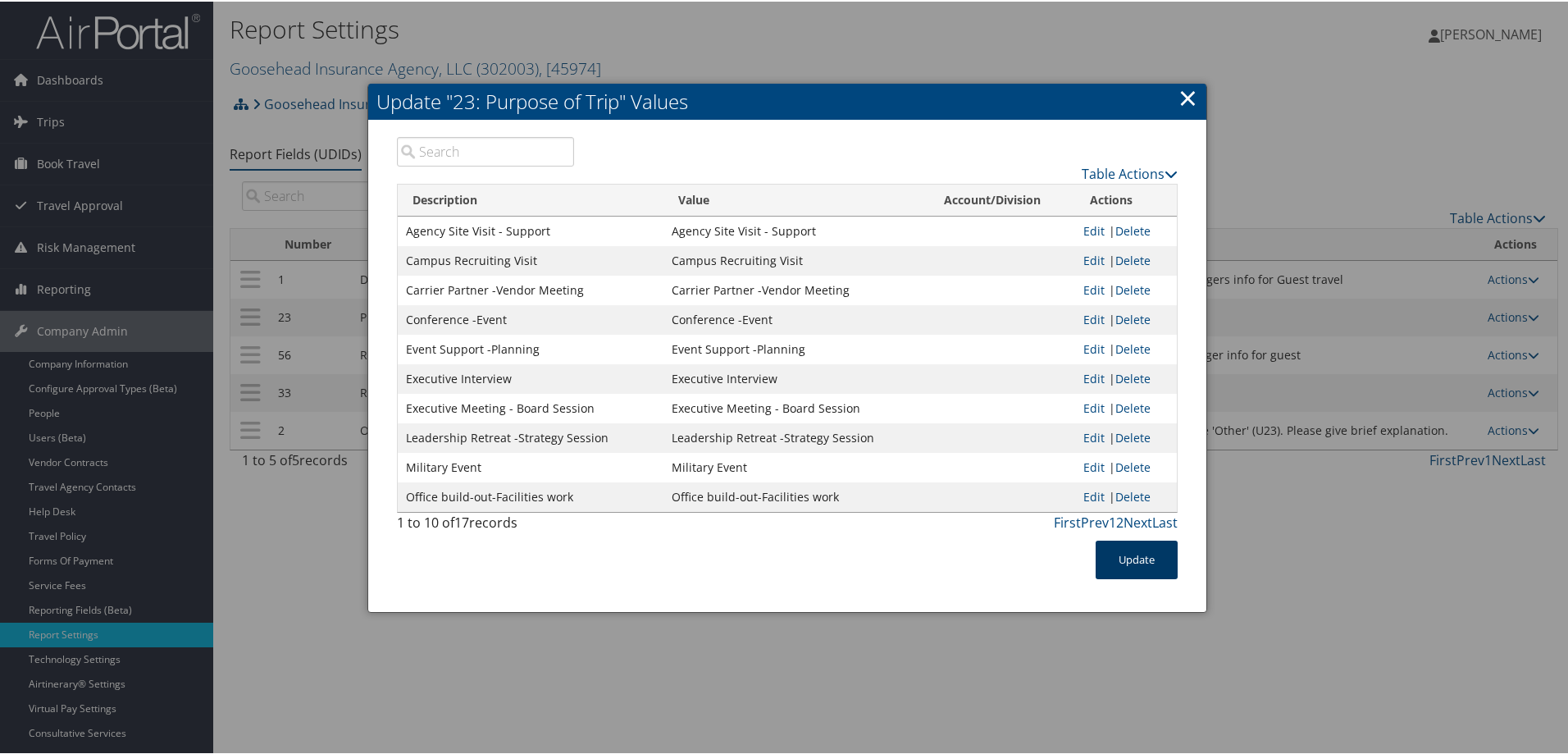
click at [1133, 558] on button "Update" at bounding box center [1137, 558] width 82 height 38
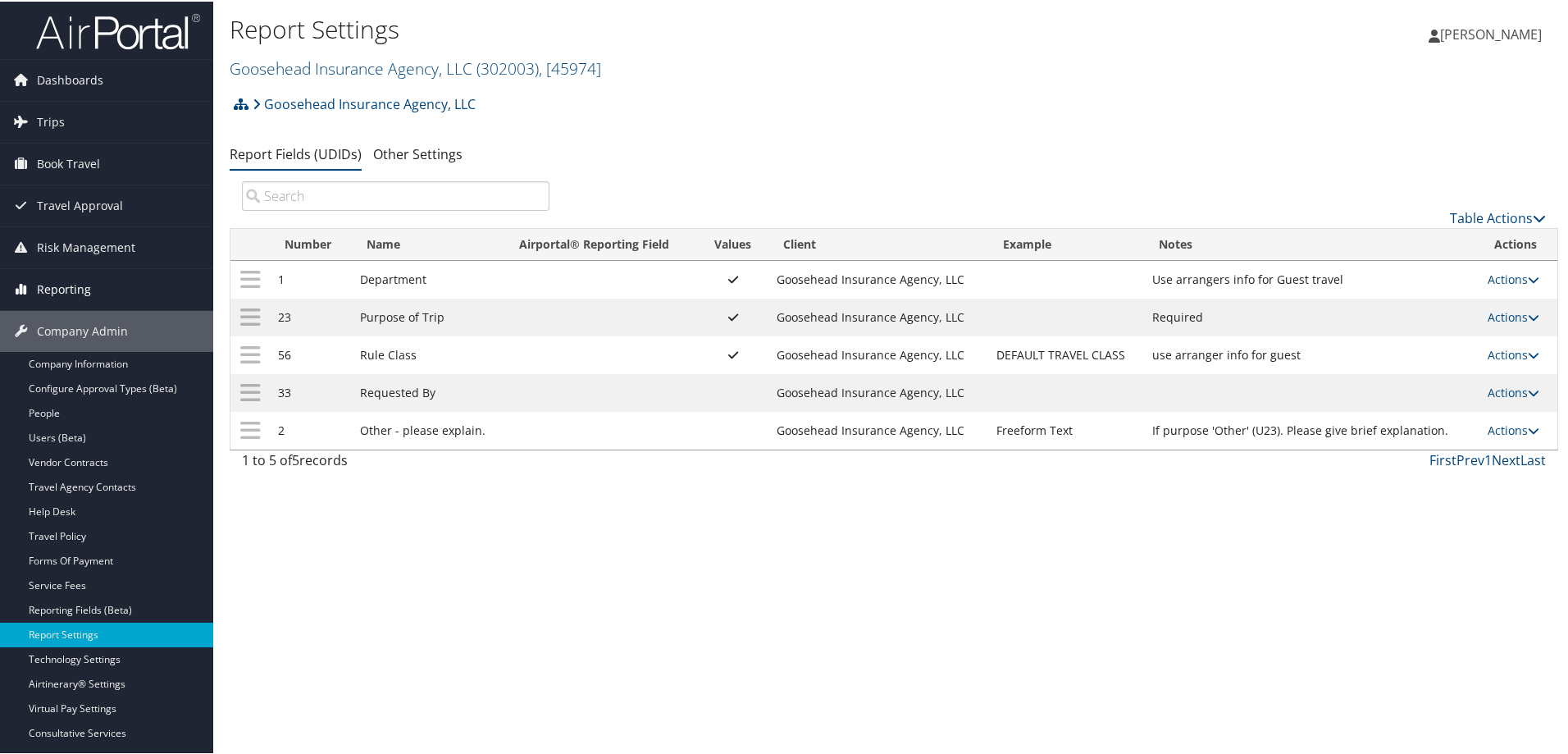
click at [55, 283] on span "Reporting" at bounding box center [64, 288] width 54 height 41
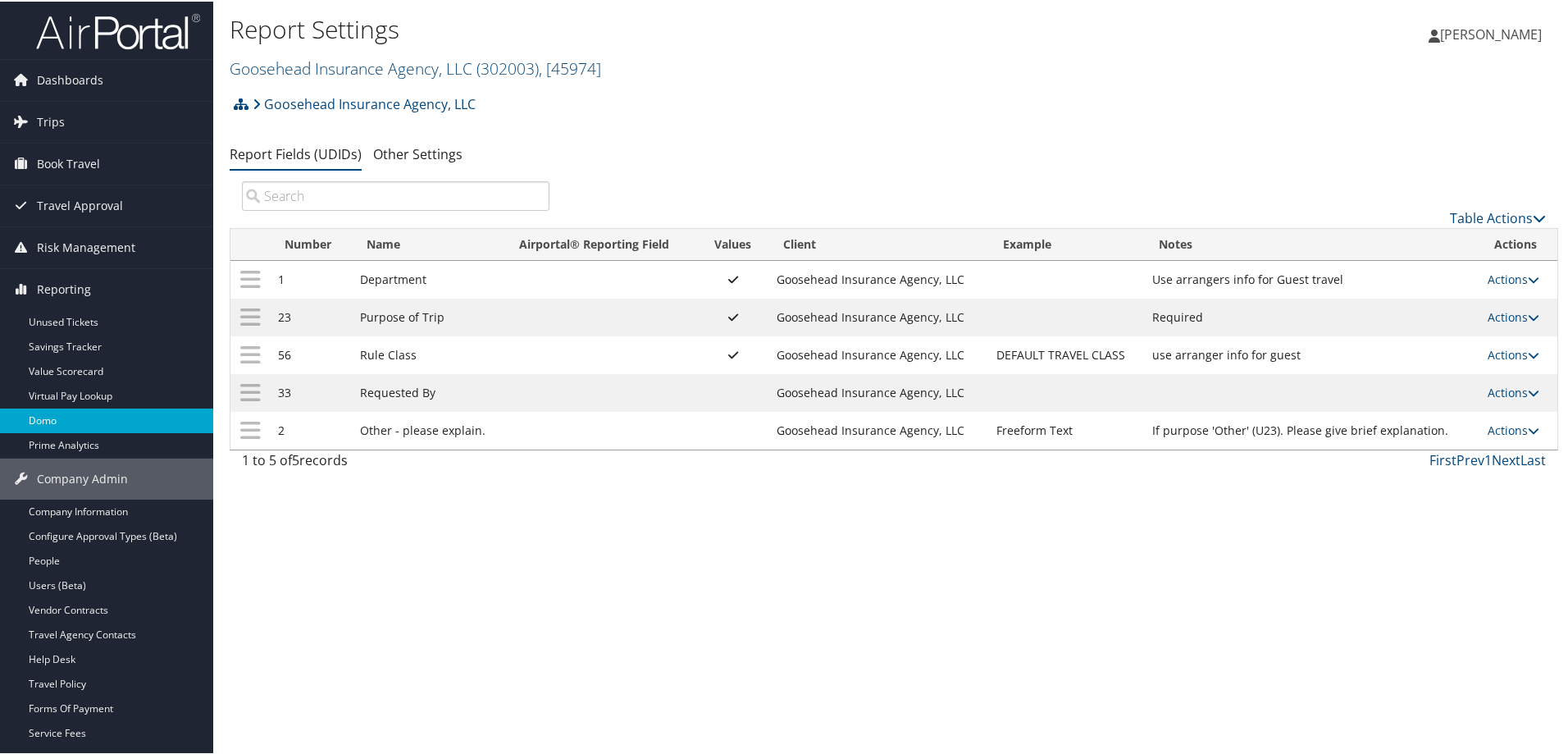
click at [44, 417] on link "Domo" at bounding box center [107, 419] width 213 height 24
click at [64, 286] on span "Reporting" at bounding box center [64, 288] width 54 height 41
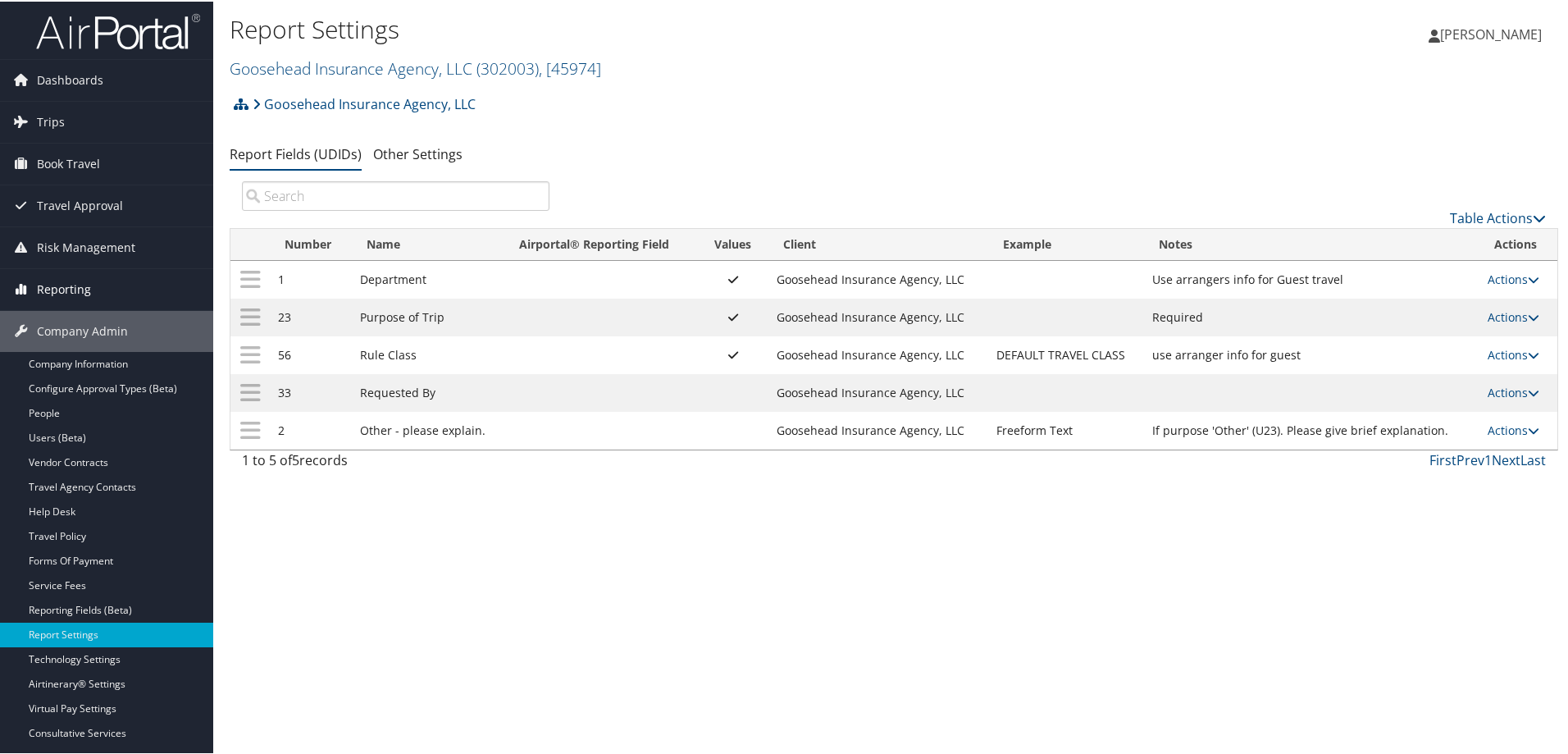
click at [70, 289] on span "Reporting" at bounding box center [64, 288] width 54 height 41
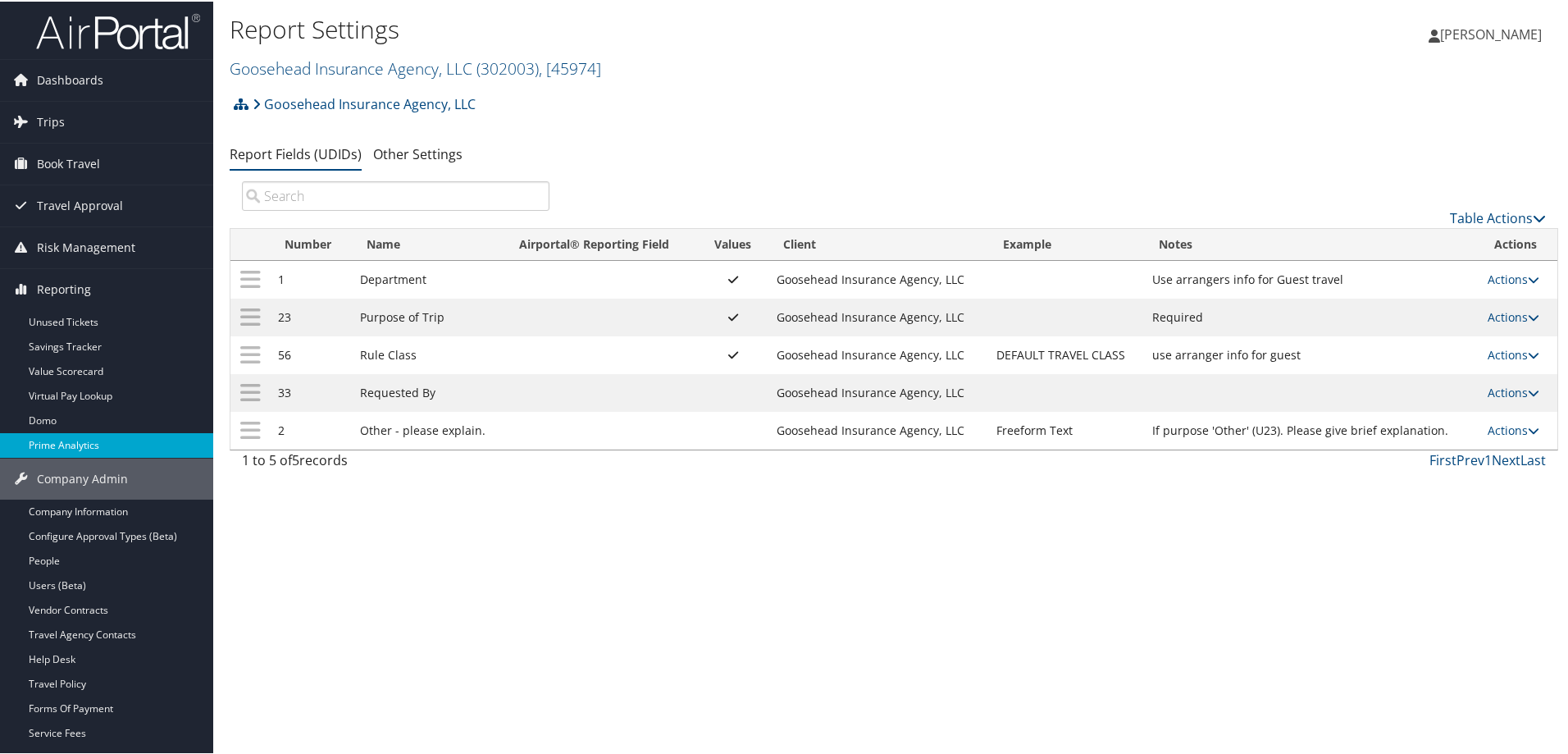
click at [75, 440] on link "Prime Analytics" at bounding box center [107, 444] width 213 height 24
